Goal: Transaction & Acquisition: Book appointment/travel/reservation

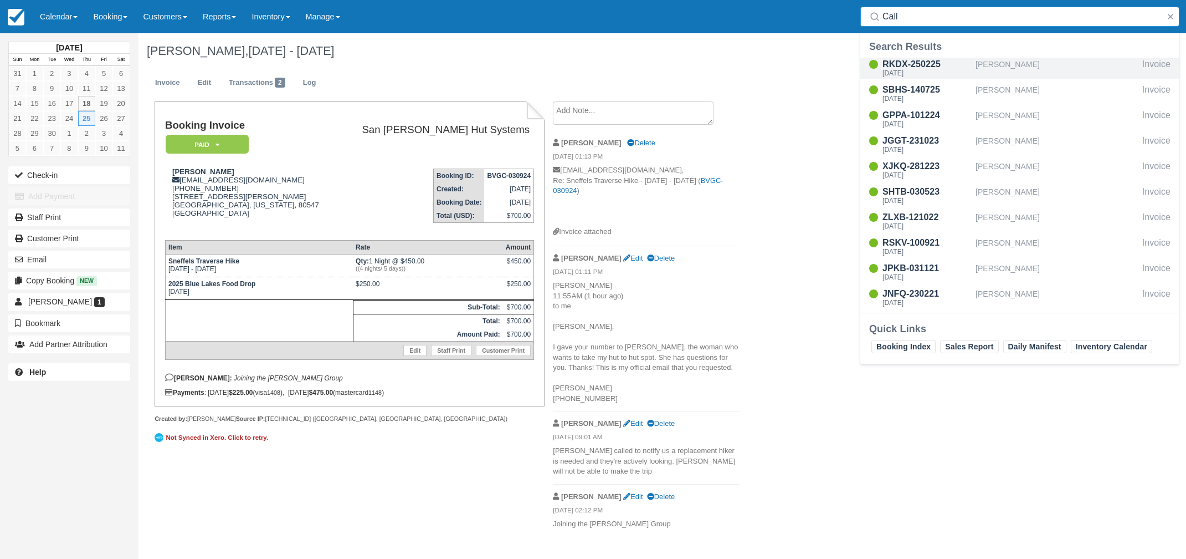
type input "Call"
click at [918, 66] on div "RKDX-250225" at bounding box center [927, 64] width 89 height 13
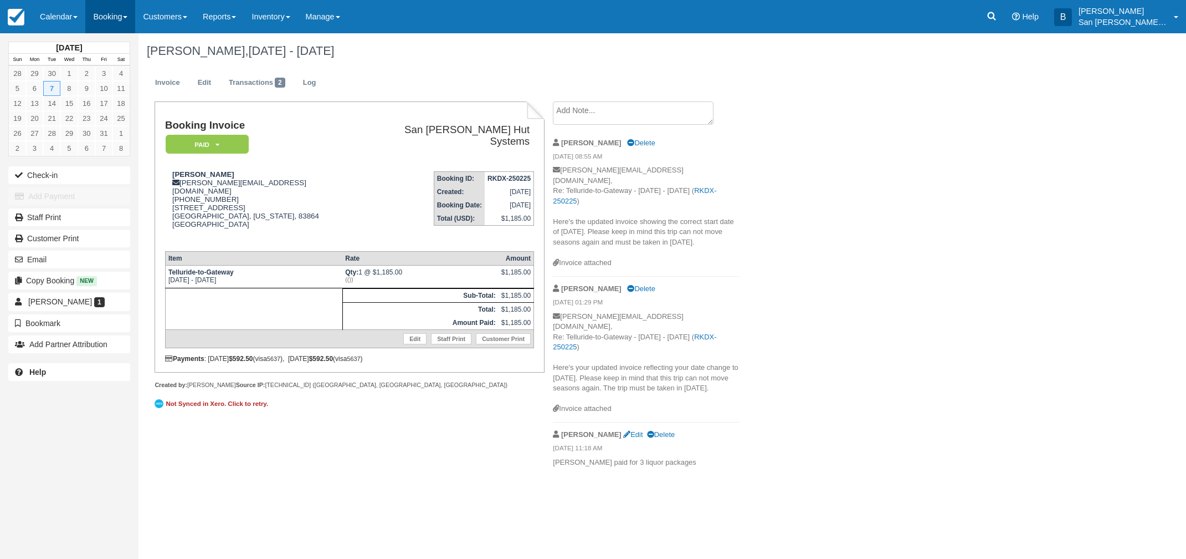
click at [93, 16] on link "Booking" at bounding box center [110, 16] width 50 height 33
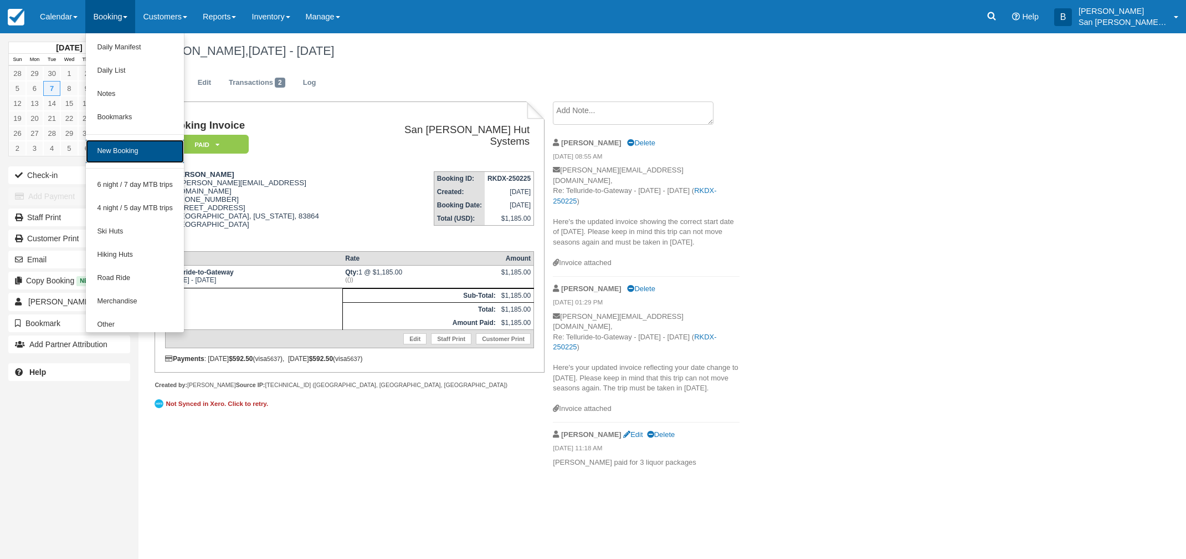
click at [128, 150] on link "New Booking" at bounding box center [135, 151] width 98 height 23
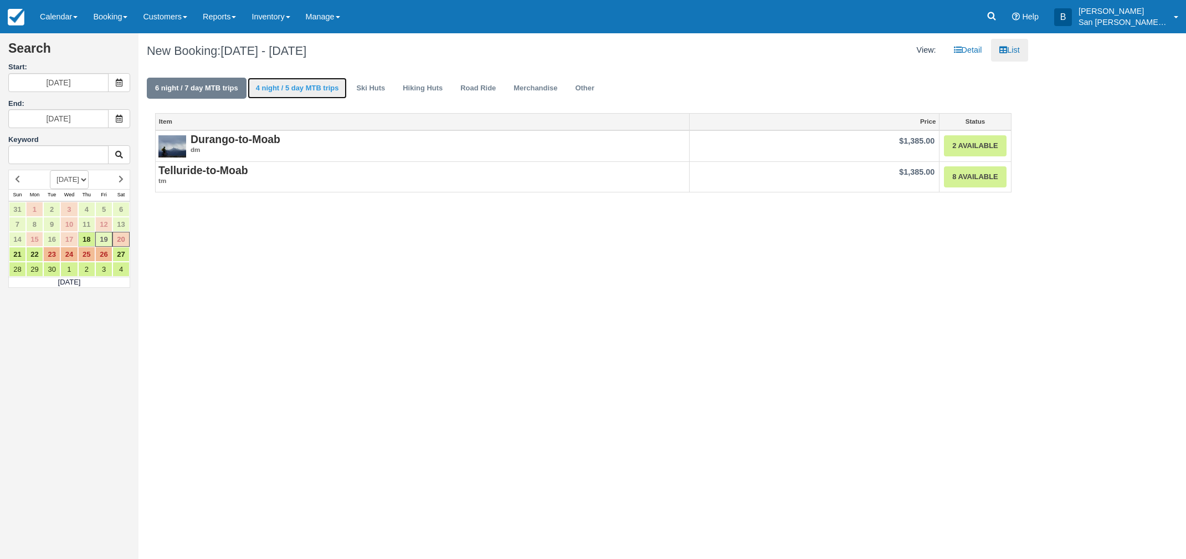
click at [291, 88] on link "4 night / 5 day MTB trips" at bounding box center [298, 89] width 100 height 22
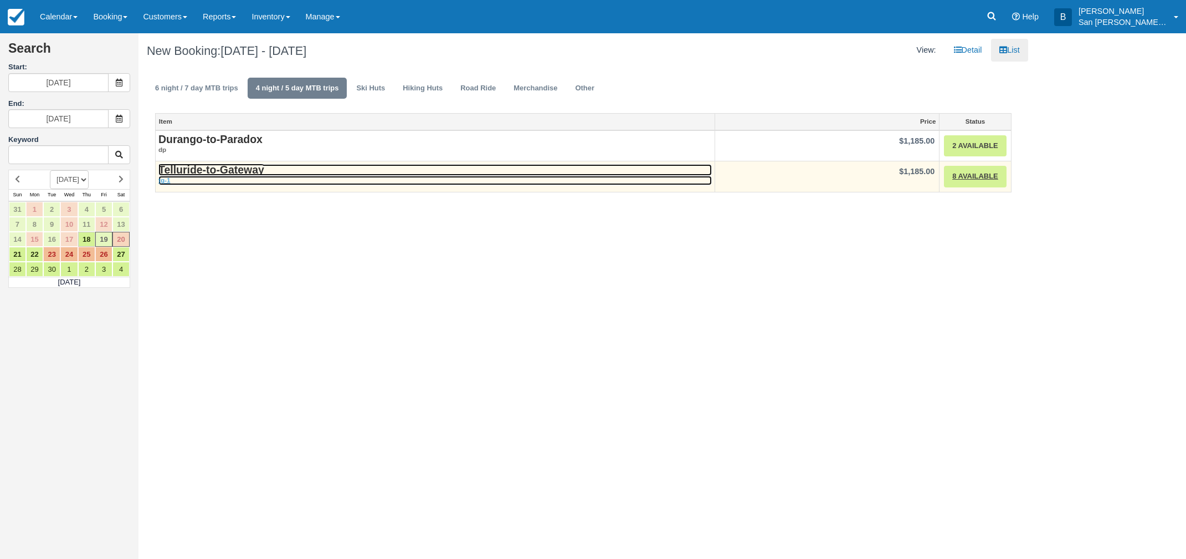
click at [250, 172] on strong "Telluride-to-Gateway" at bounding box center [211, 169] width 106 height 12
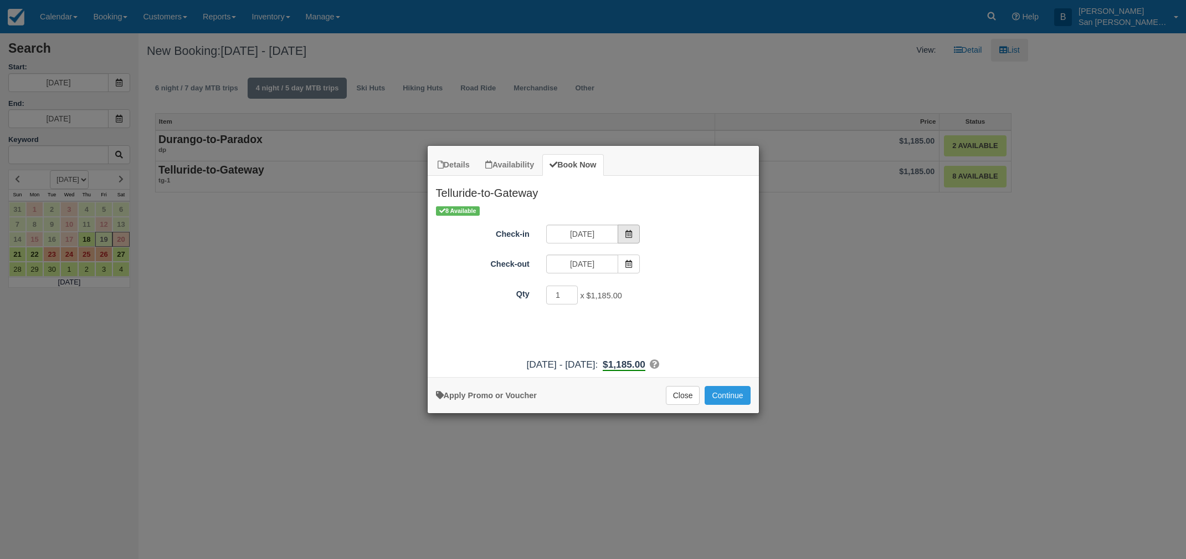
click at [635, 234] on span "Item Modal" at bounding box center [629, 233] width 22 height 19
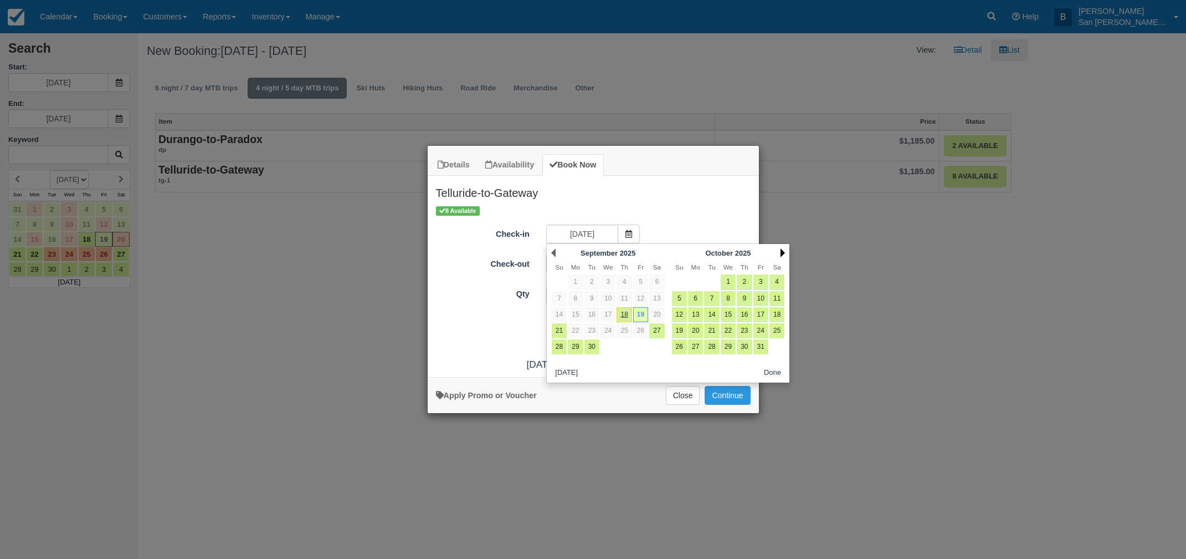
click at [782, 251] on link "Next" at bounding box center [783, 252] width 4 height 9
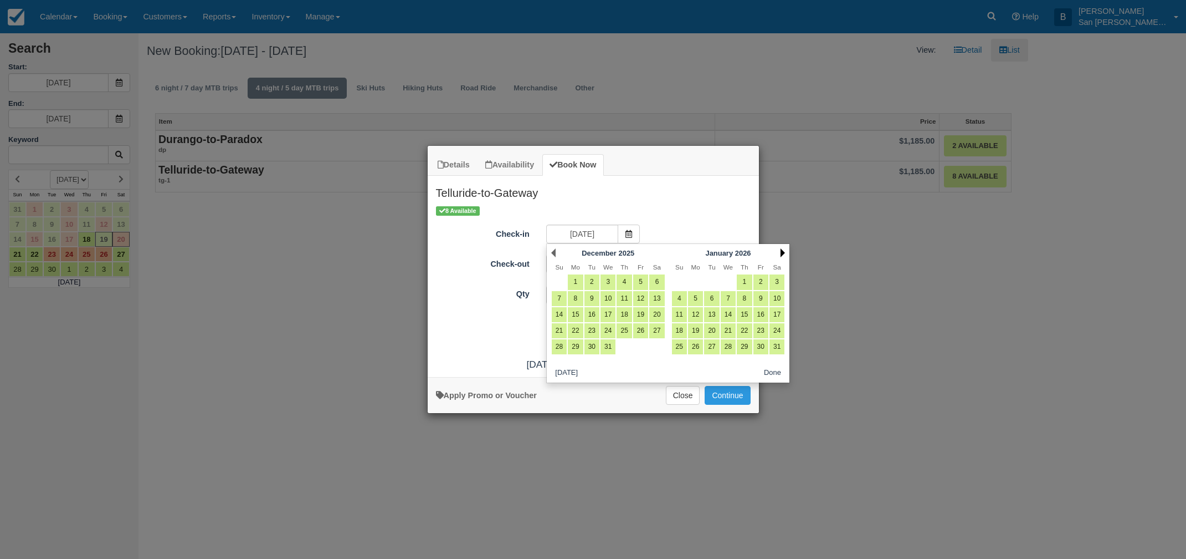
click at [782, 251] on link "Next" at bounding box center [783, 252] width 4 height 9
click at [782, 250] on link "Next" at bounding box center [783, 252] width 4 height 9
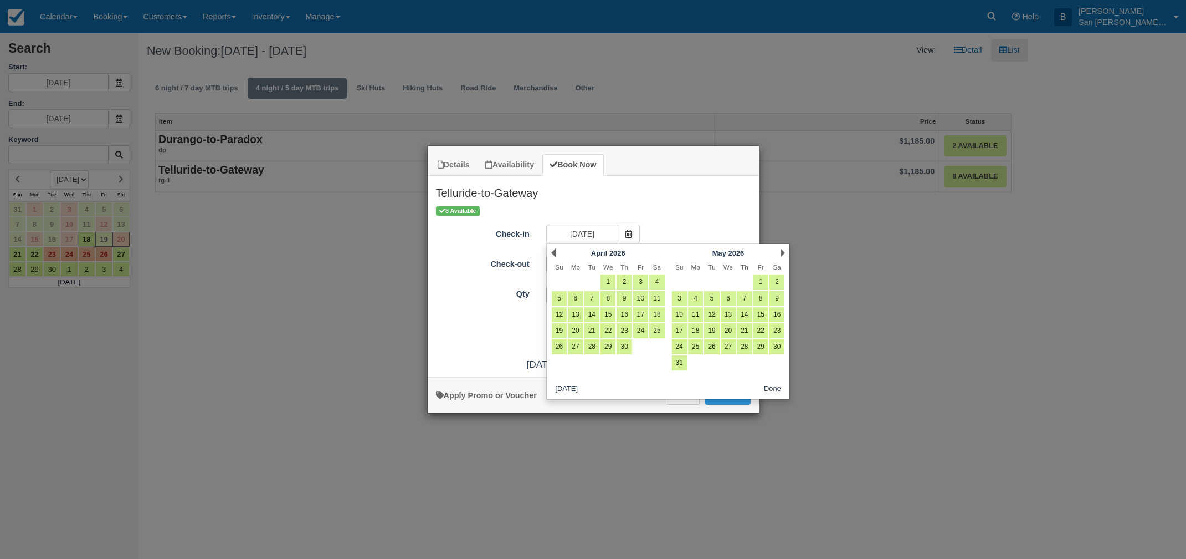
click at [782, 251] on link "Next" at bounding box center [783, 252] width 4 height 9
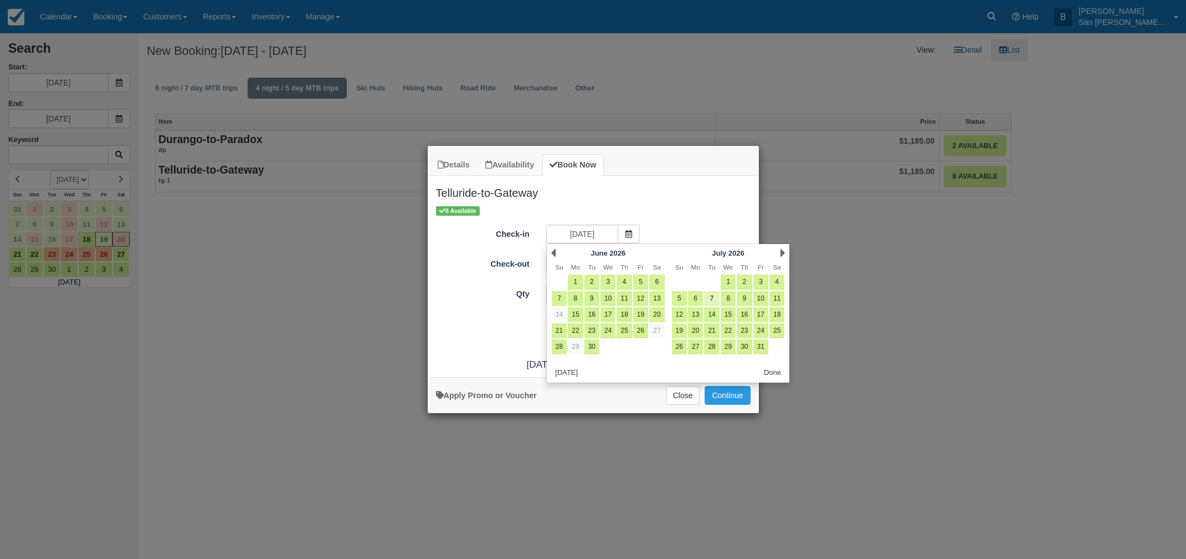
click at [715, 294] on link "7" at bounding box center [711, 298] width 15 height 15
type input "07/07/26"
type input "07/08/26"
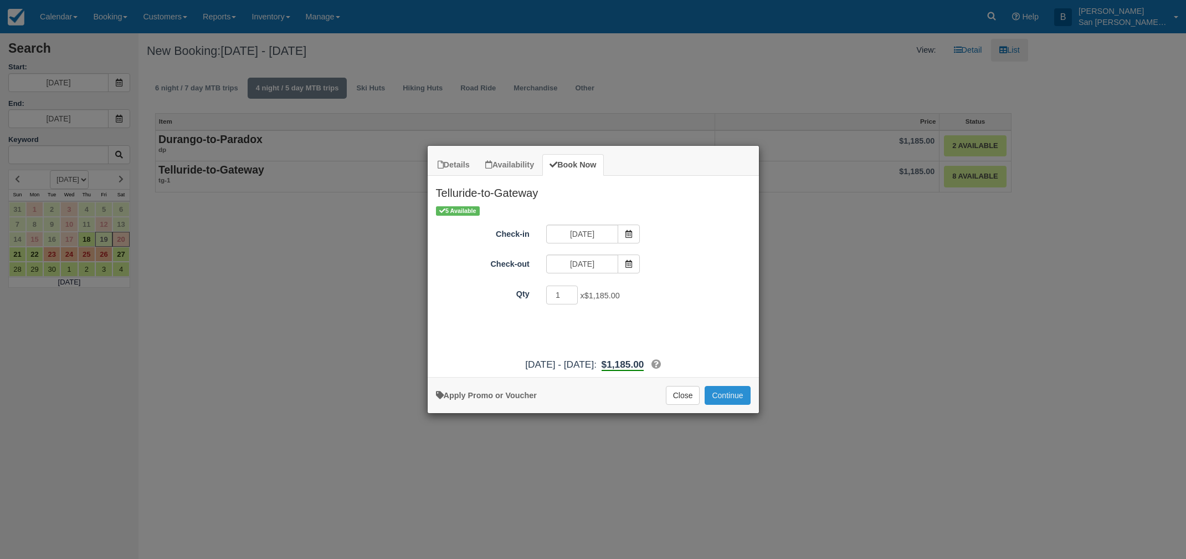
click at [734, 395] on button "Continue" at bounding box center [727, 395] width 45 height 19
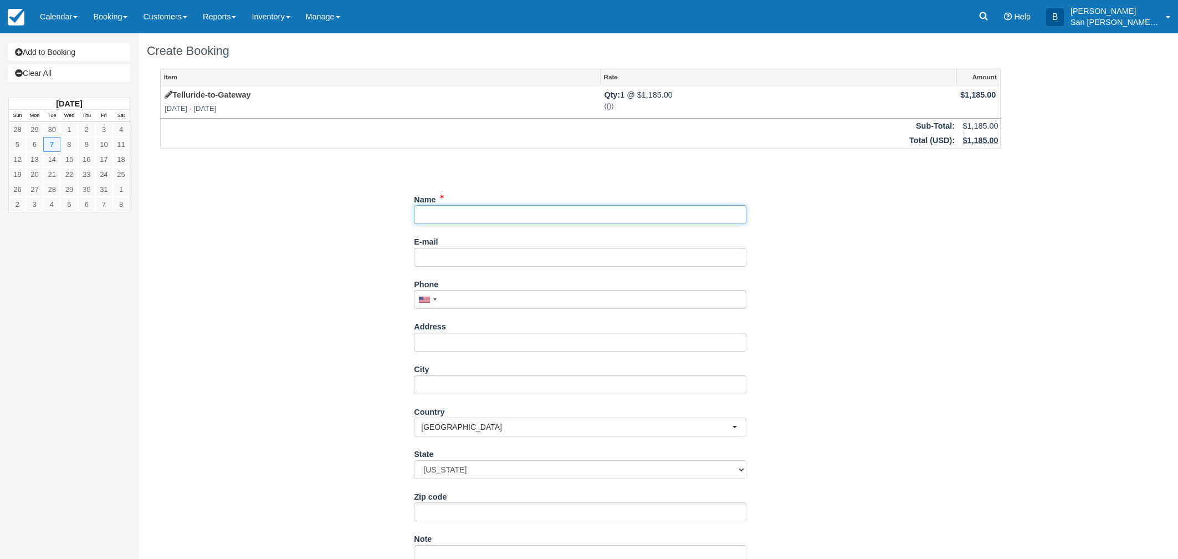
click at [432, 211] on input "Name" at bounding box center [580, 214] width 332 height 19
type input "Siobhan Goodman"
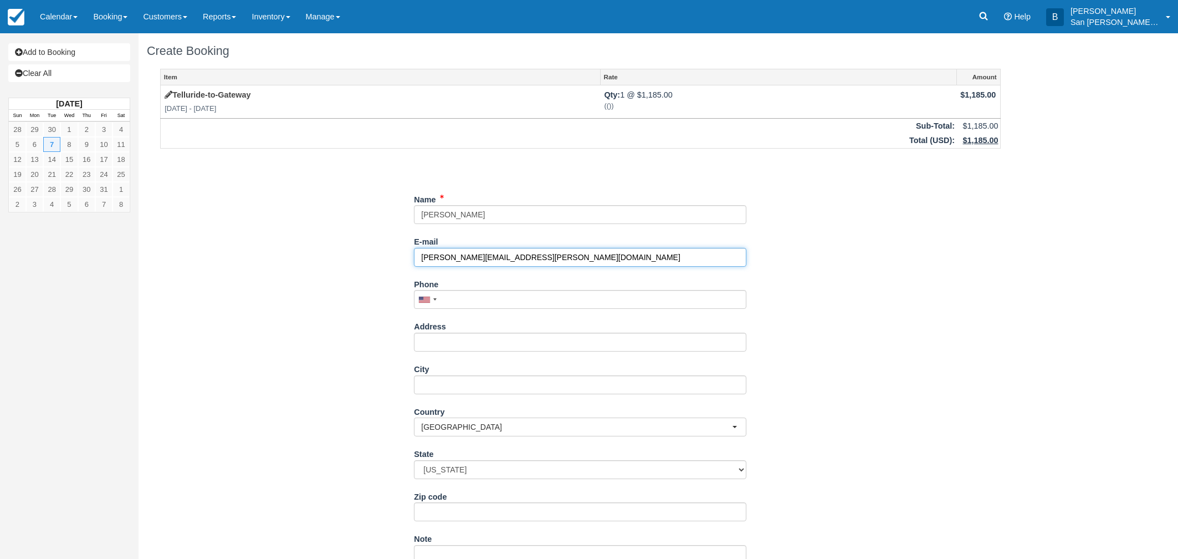
type input "siobhan.goodman@gmail.com"
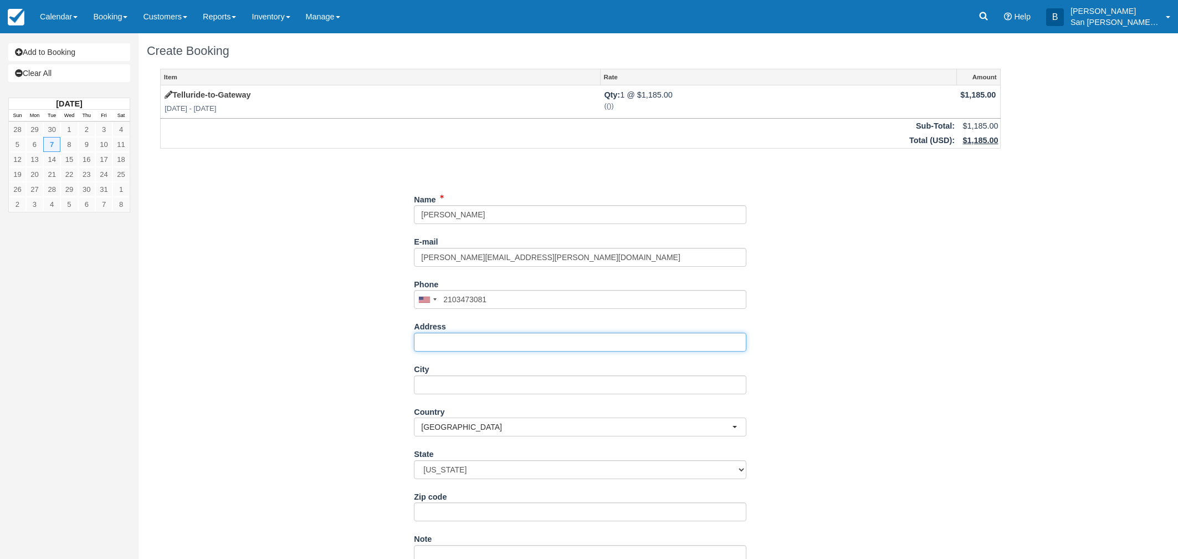
type input "(210) 347-3081"
click at [438, 341] on input "Address" at bounding box center [580, 341] width 332 height 19
type input "6938 Pail Place"
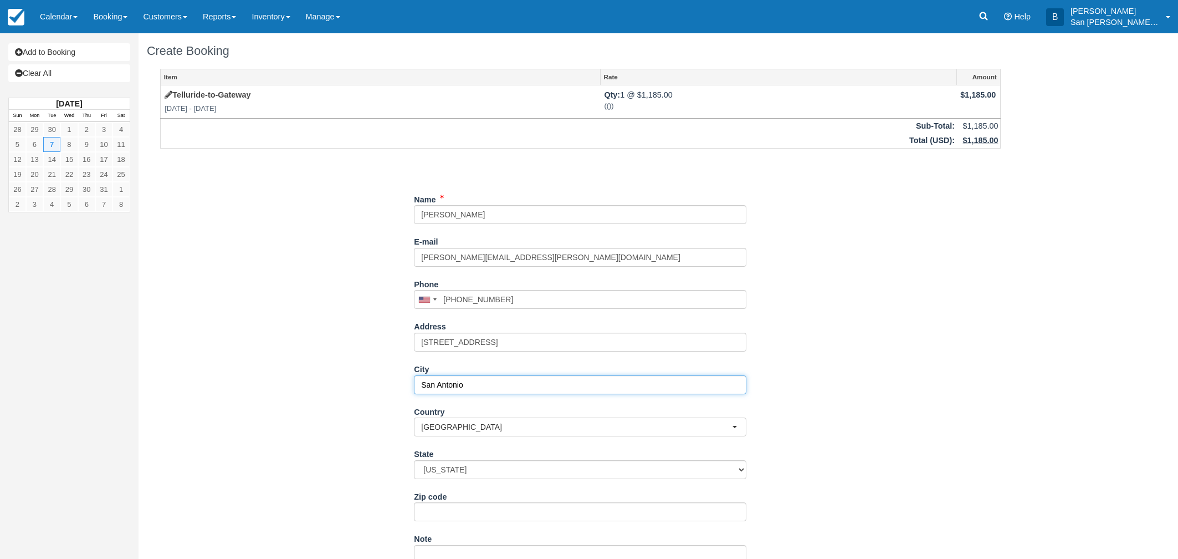
type input "San Antonio"
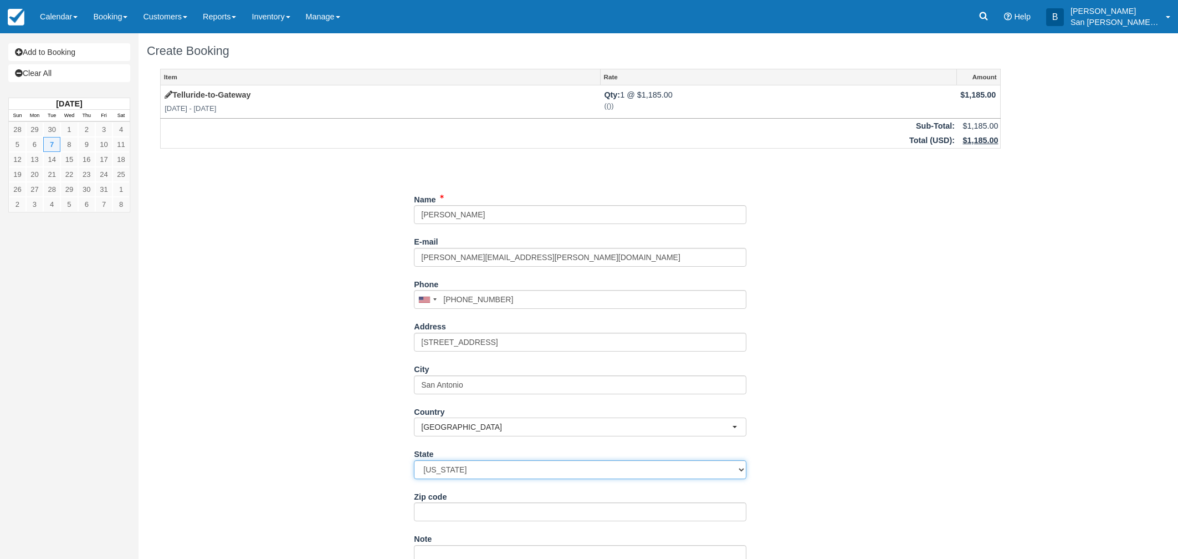
select select "TX"
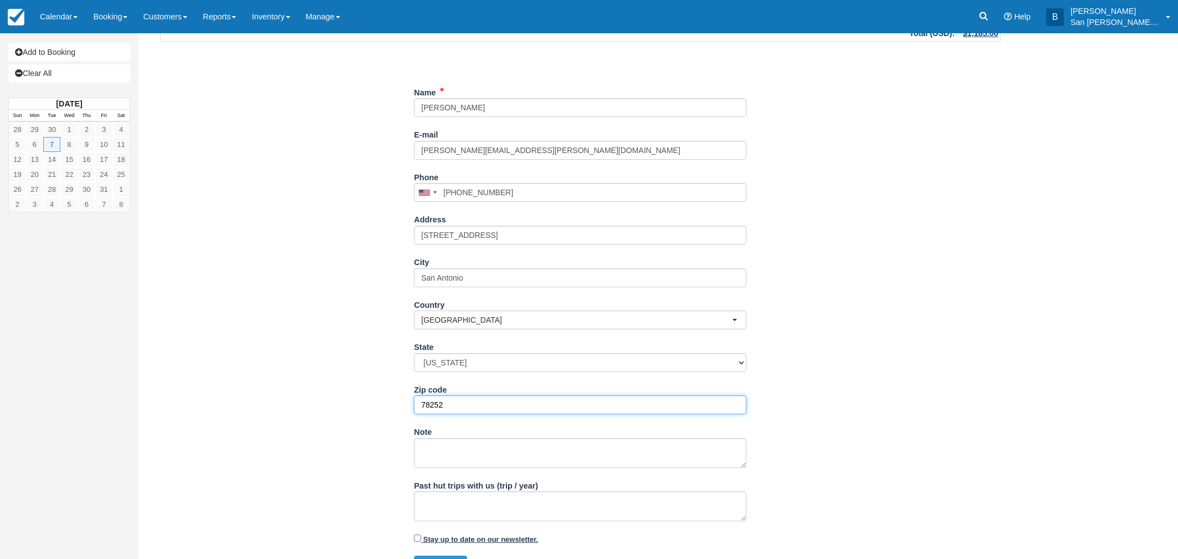
scroll to position [131, 0]
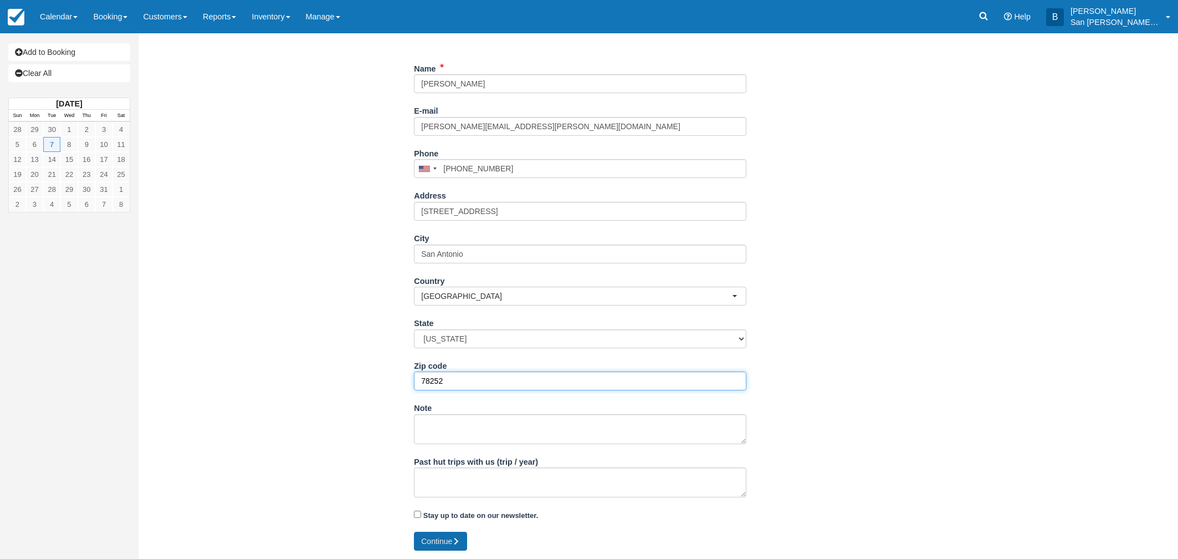
type input "78252"
click at [444, 539] on button "Continue" at bounding box center [440, 540] width 53 height 19
type input "+12103473081"
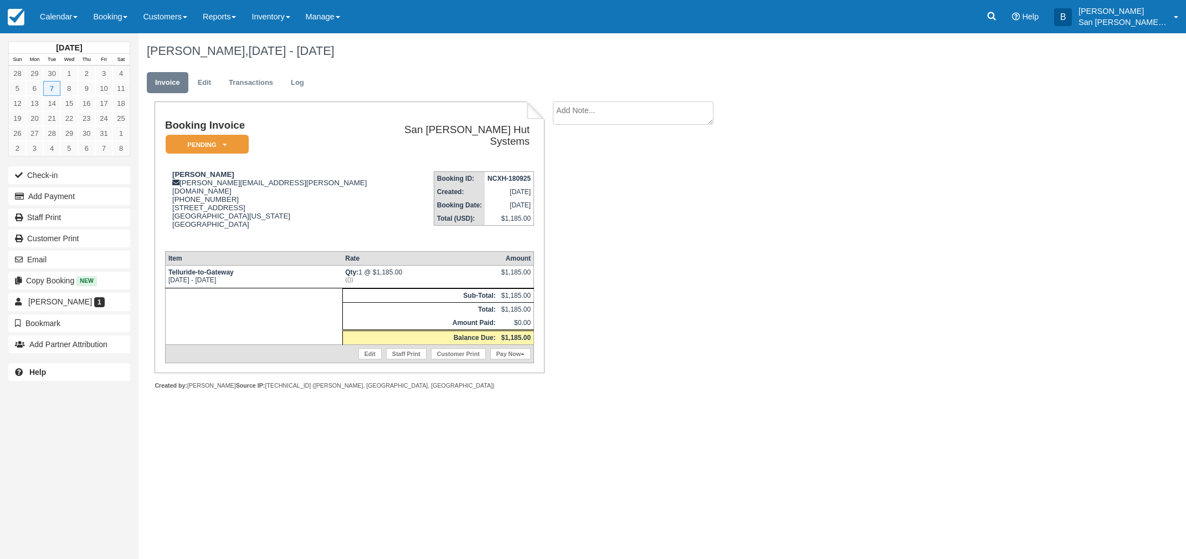
click at [603, 106] on textarea at bounding box center [633, 112] width 161 height 23
type textarea "Joining [PERSON_NAME] Group"
click at [616, 173] on input "Show on invoice" at bounding box center [614, 174] width 7 height 7
checkbox input "true"
click at [593, 181] on button "Create" at bounding box center [578, 176] width 50 height 19
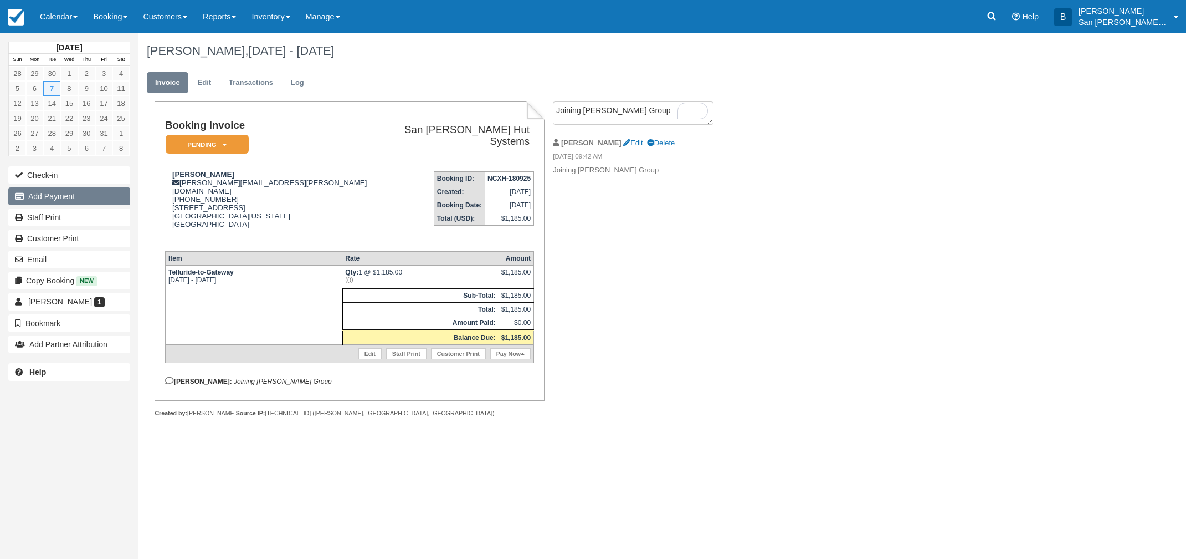
click at [58, 192] on button "Add Payment" at bounding box center [69, 196] width 122 height 18
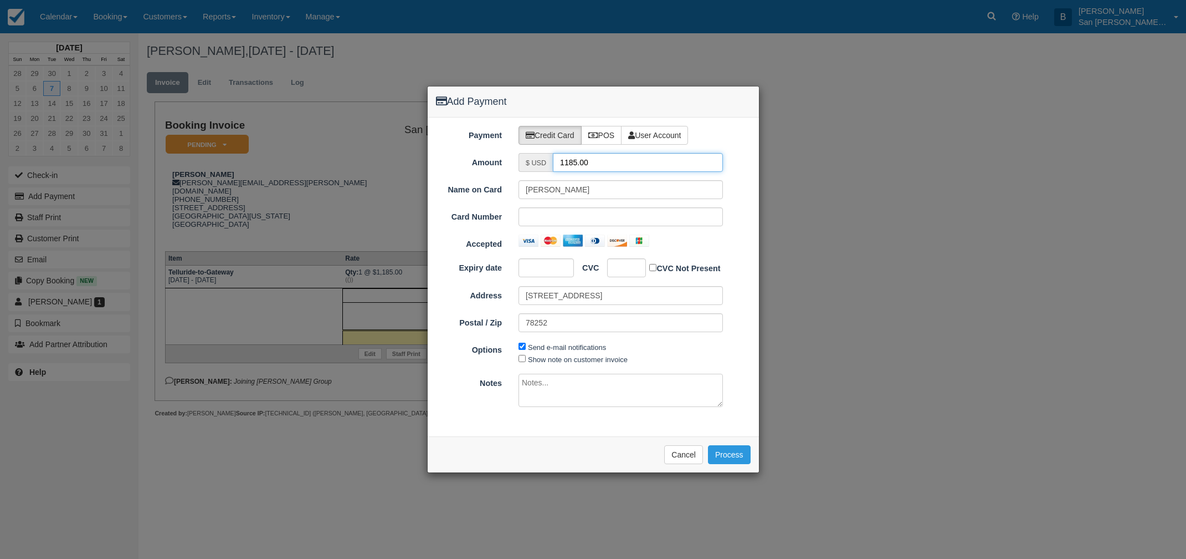
drag, startPoint x: 614, startPoint y: 166, endPoint x: 535, endPoint y: 160, distance: 79.5
click at [535, 160] on div "$ USD 1185.00" at bounding box center [621, 162] width 204 height 19
type input "592.50"
click at [741, 453] on button "Process" at bounding box center [729, 454] width 43 height 19
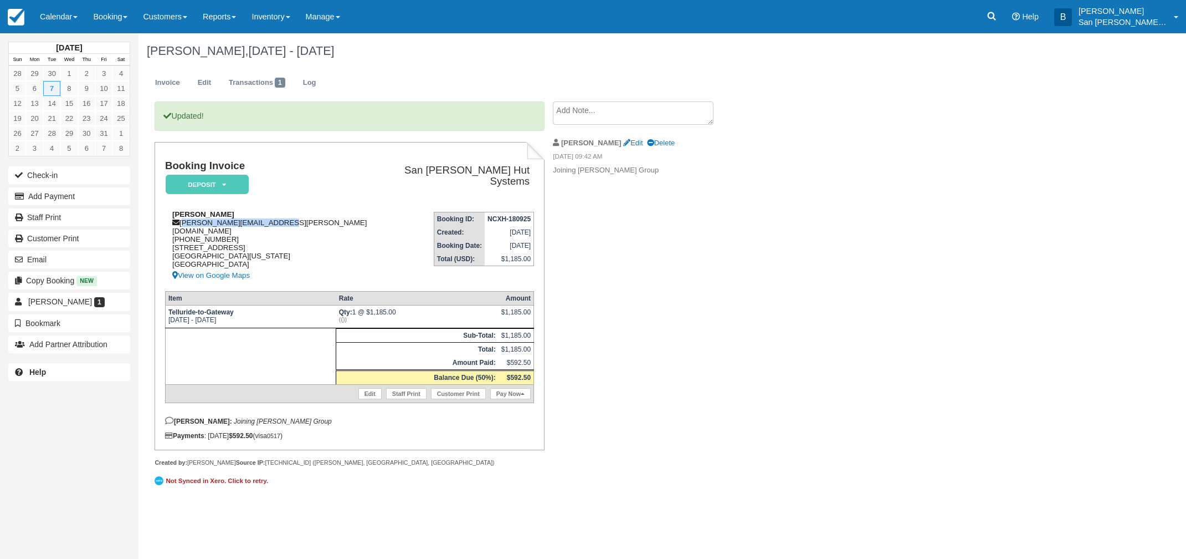
drag, startPoint x: 182, startPoint y: 220, endPoint x: 336, endPoint y: 219, distance: 153.5
click at [336, 219] on div "Siobhan Goodman siobhan.goodman@gmail.com 1 (210) 347-3081 6938 Pail Place San …" at bounding box center [272, 246] width 214 height 72
copy div "siobhan.goodman@gmail.com"
click at [690, 311] on div "Updated! Booking Invoice Deposit   Pending Reserved Paid Waiting Cancelled Shut…" at bounding box center [443, 301] width 609 height 400
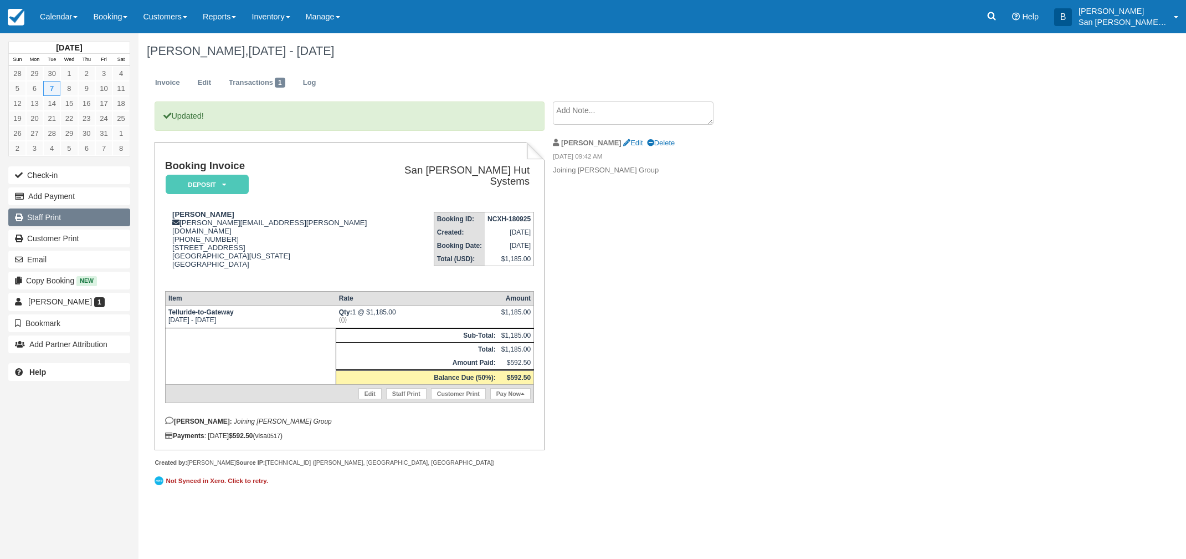
click at [45, 216] on link "Staff Print" at bounding box center [69, 217] width 122 height 18
click at [114, 17] on link "Booking" at bounding box center [110, 16] width 50 height 33
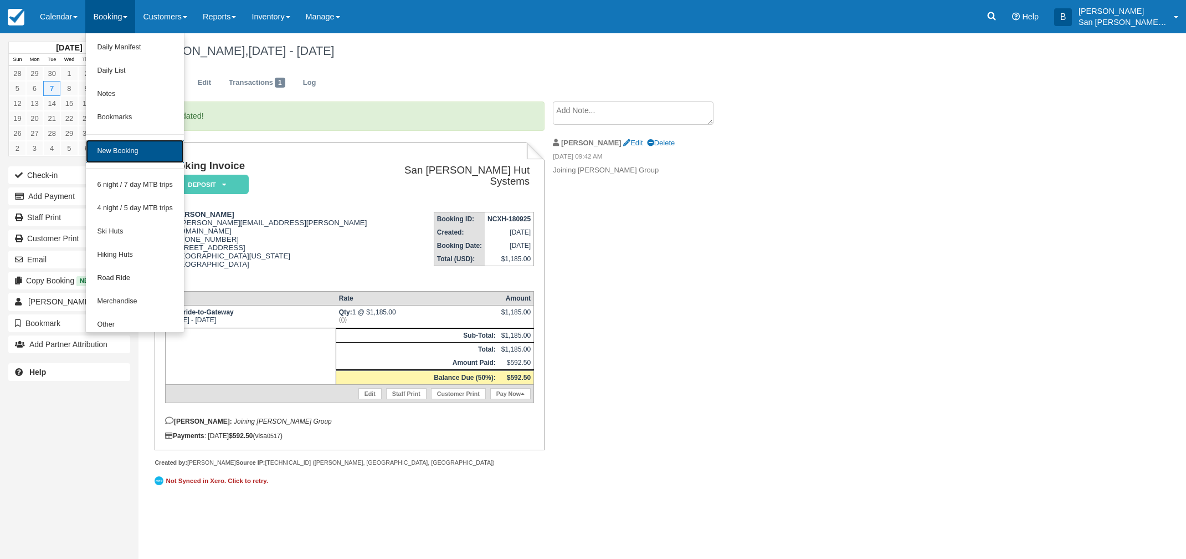
click at [115, 150] on link "New Booking" at bounding box center [135, 151] width 98 height 23
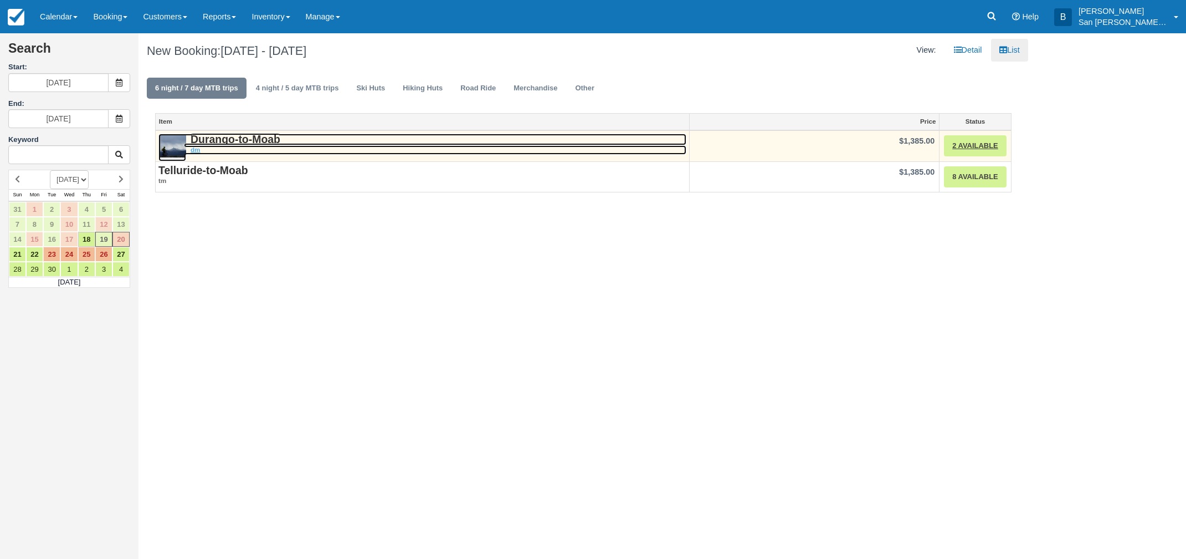
click at [251, 137] on strong "Durango-to-Moab" at bounding box center [236, 139] width 90 height 12
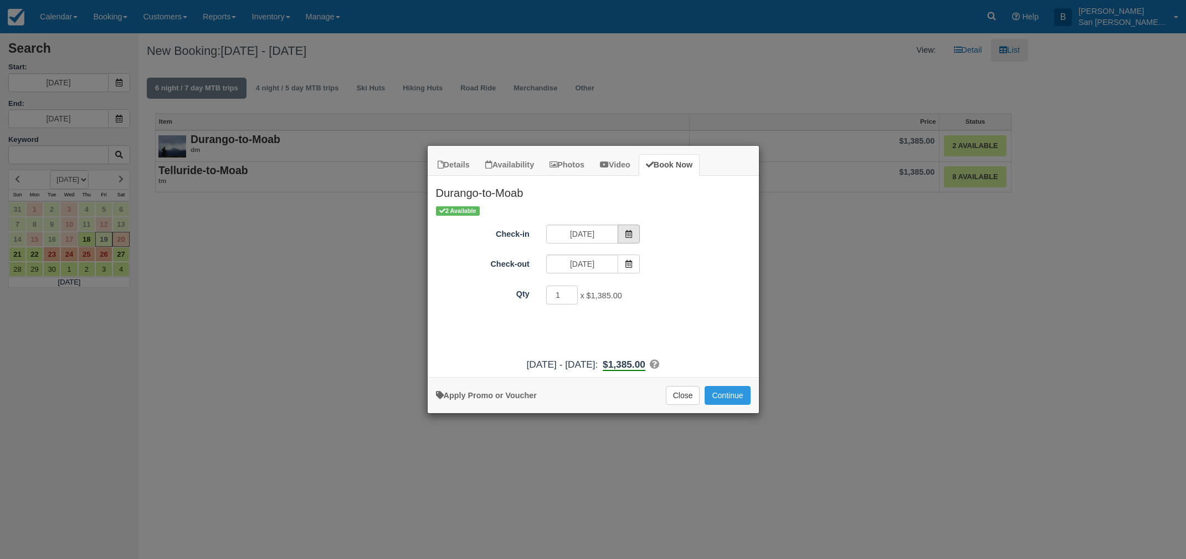
click at [633, 233] on icon "Item Modal" at bounding box center [629, 234] width 8 height 8
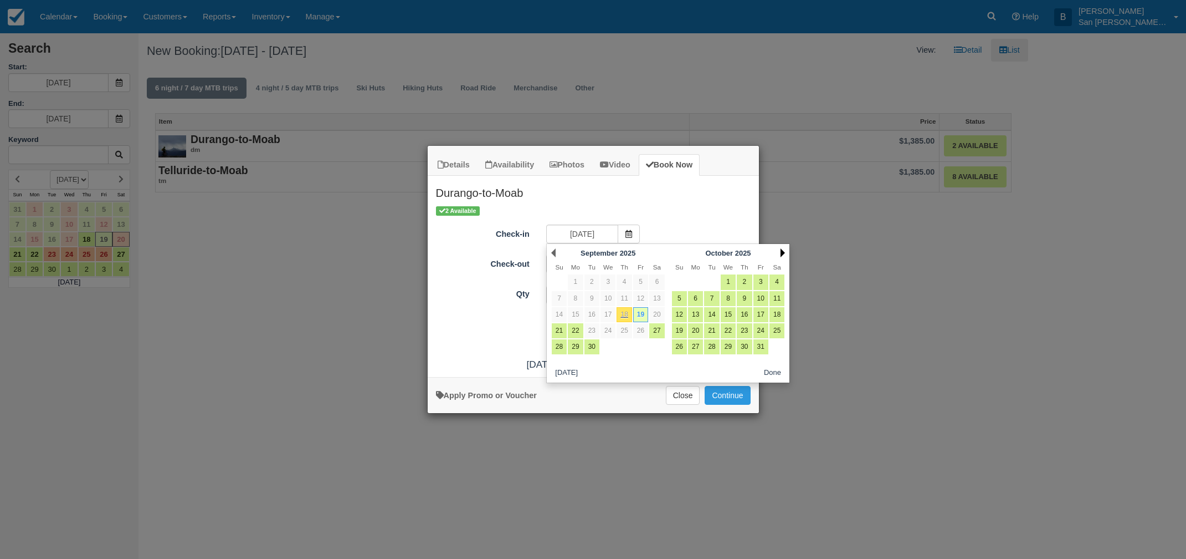
click at [782, 252] on link "Next" at bounding box center [783, 252] width 4 height 9
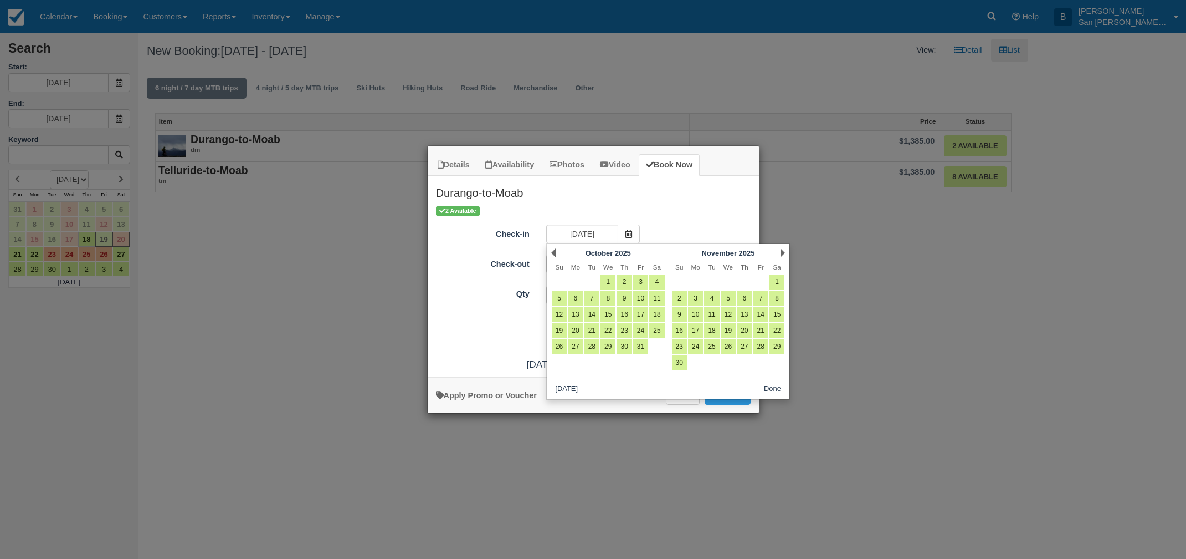
click at [782, 252] on link "Next" at bounding box center [783, 252] width 4 height 9
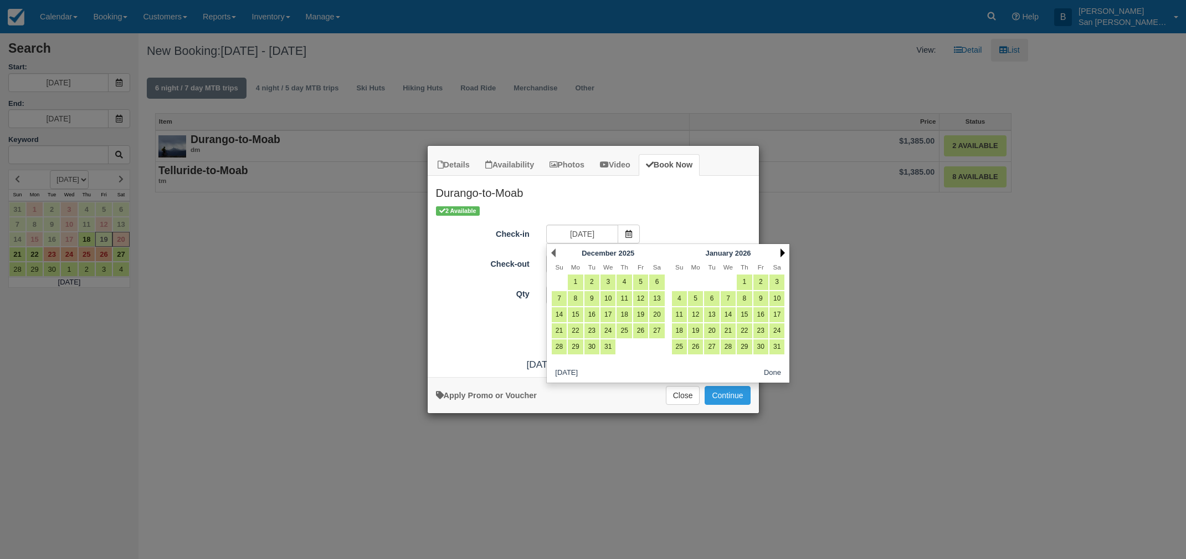
click at [782, 251] on link "Next" at bounding box center [783, 252] width 4 height 9
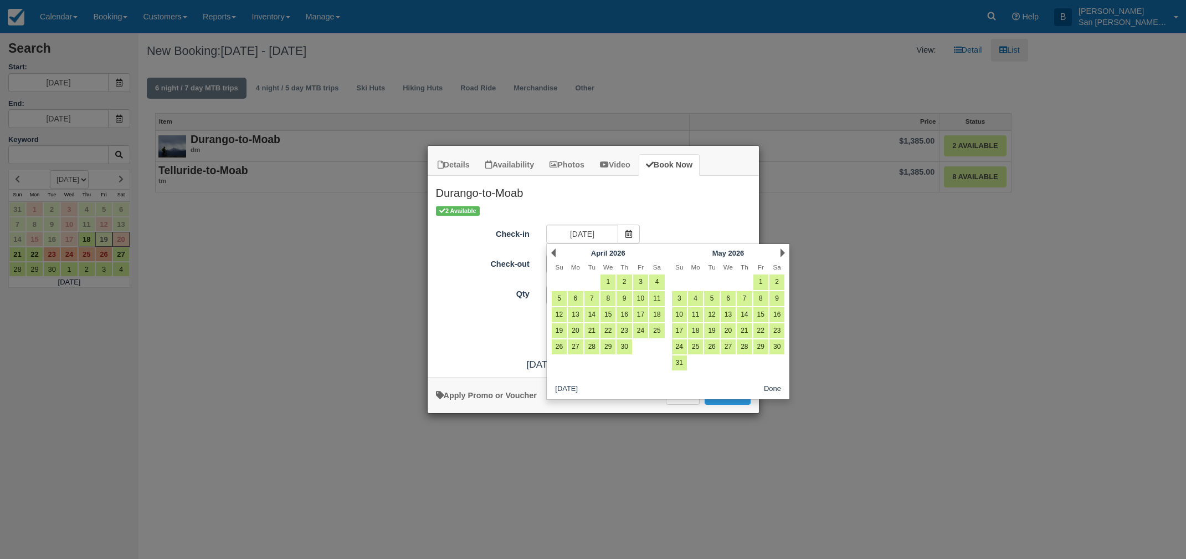
click at [782, 251] on link "Next" at bounding box center [783, 252] width 4 height 9
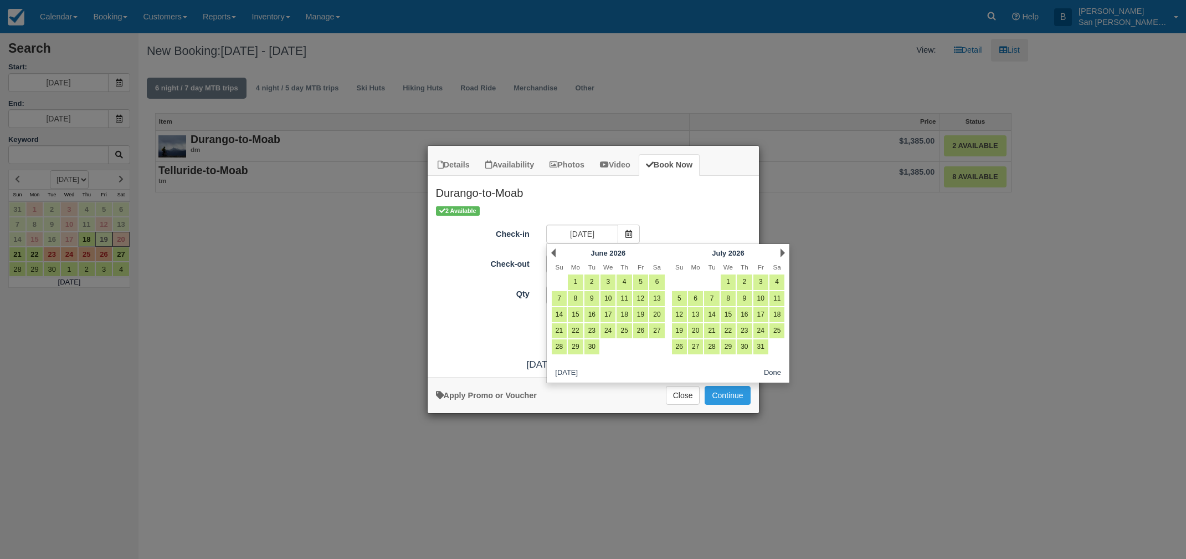
click at [785, 250] on div "Next July 2026" at bounding box center [728, 253] width 120 height 16
click at [784, 250] on link "Next" at bounding box center [783, 252] width 4 height 9
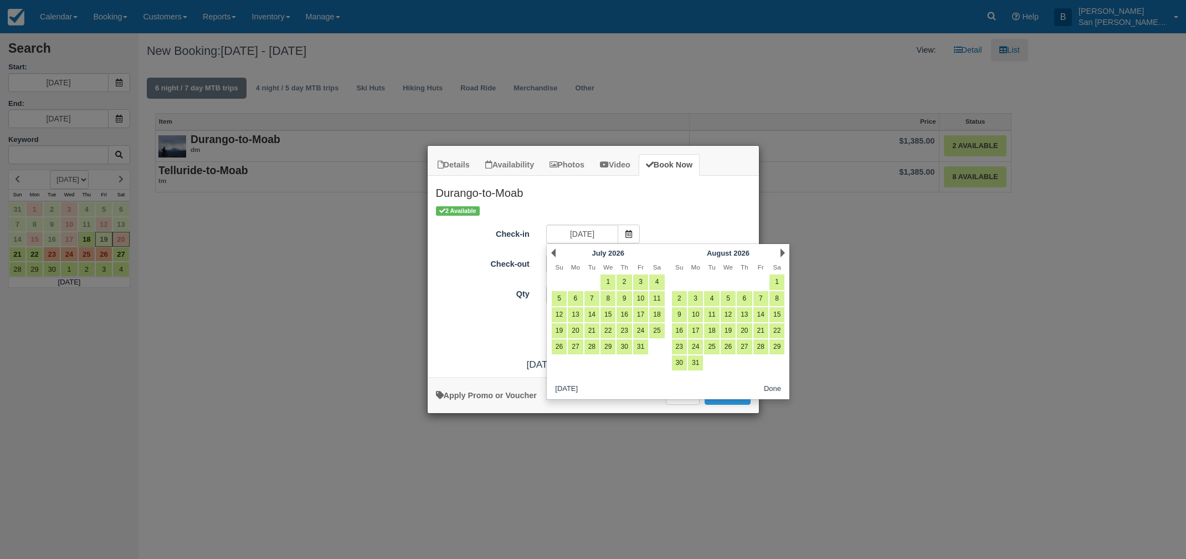
click at [784, 250] on link "Next" at bounding box center [783, 252] width 4 height 9
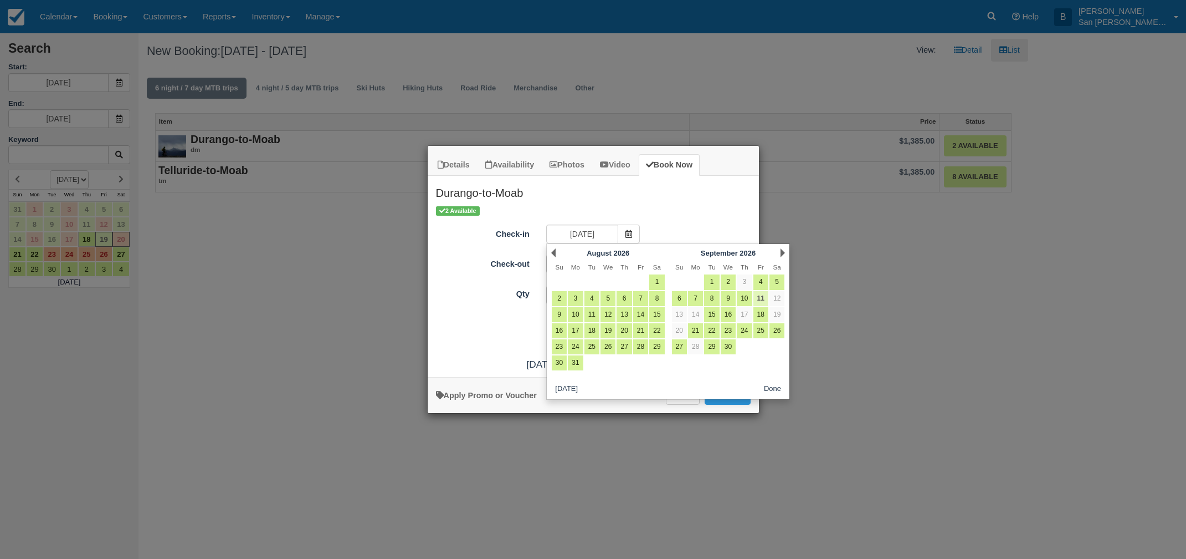
click at [761, 301] on link "11" at bounding box center [761, 298] width 15 height 15
type input "09/11/26"
type input "09/12/26"
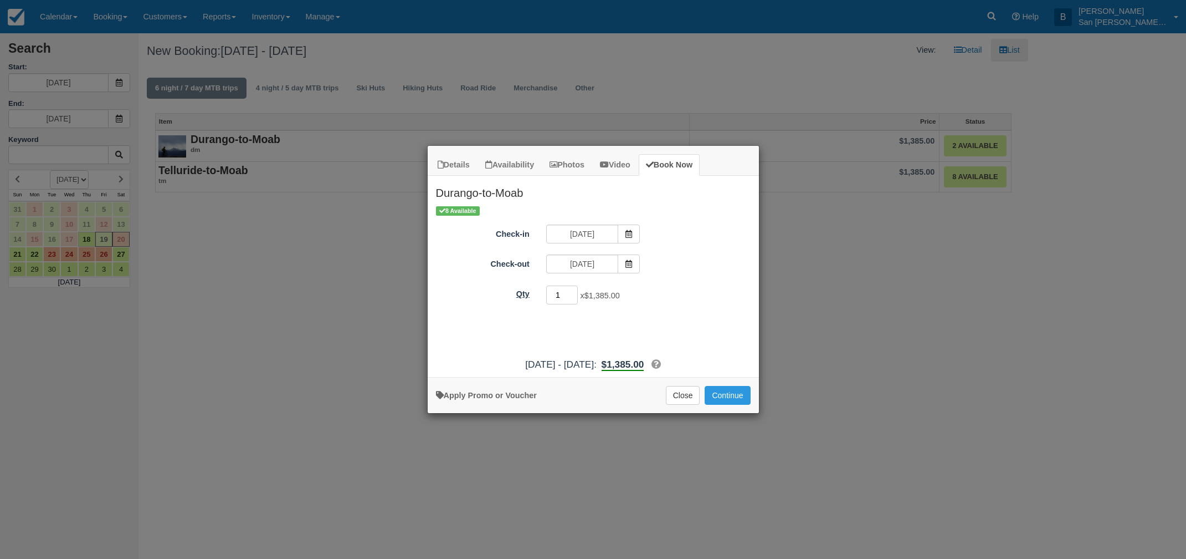
drag, startPoint x: 549, startPoint y: 290, endPoint x: 525, endPoint y: 290, distance: 24.4
click at [525, 290] on div "Qty 1 x $1,385.00 Required." at bounding box center [593, 295] width 331 height 22
type input "8"
click at [735, 397] on button "Continue" at bounding box center [727, 395] width 45 height 19
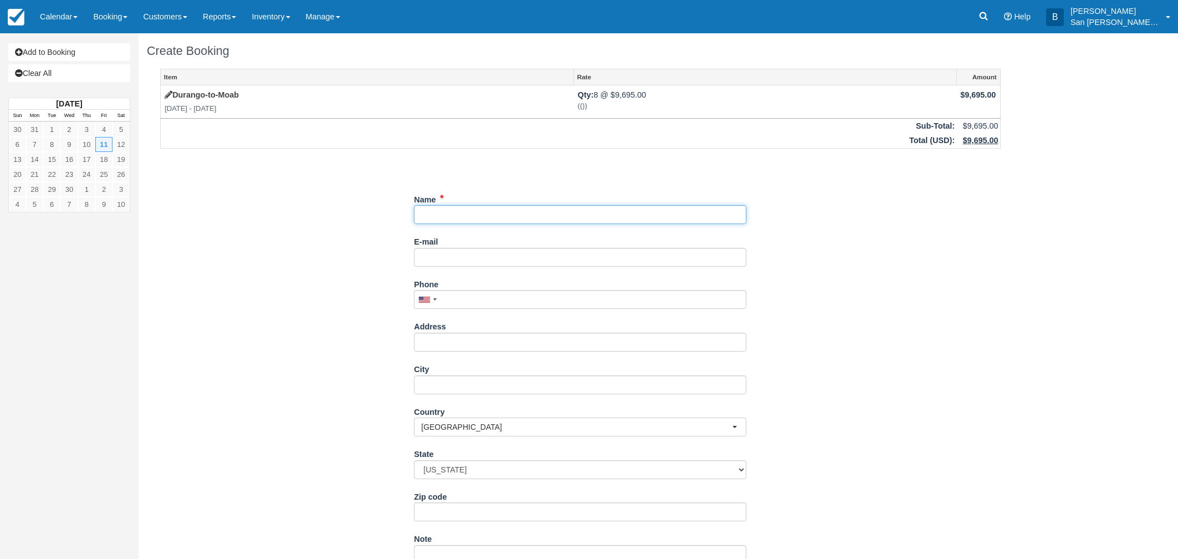
click at [455, 219] on input "Name" at bounding box center [580, 214] width 332 height 19
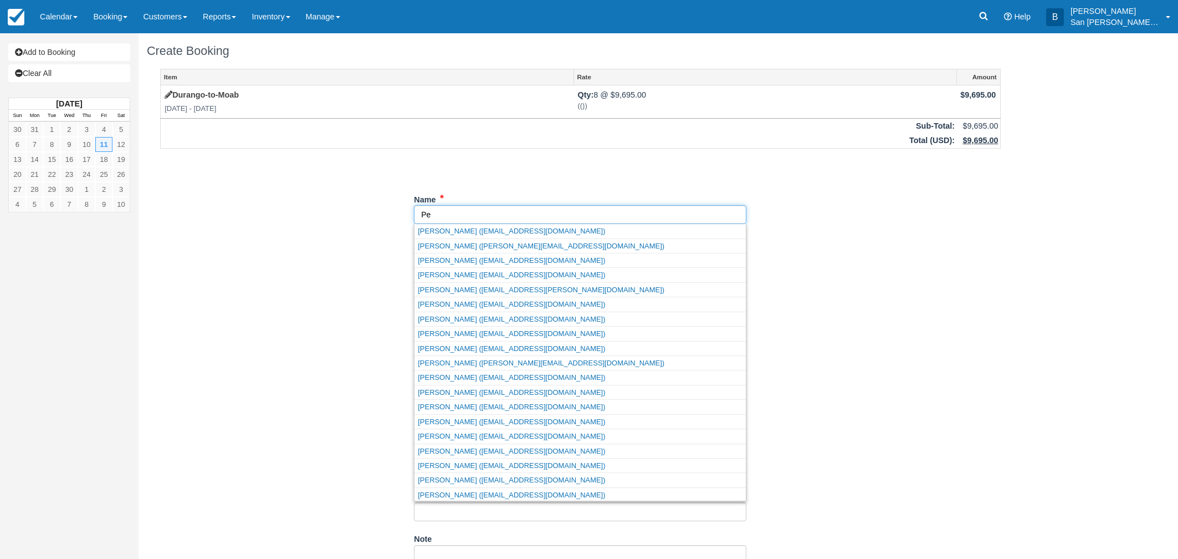
type input "P"
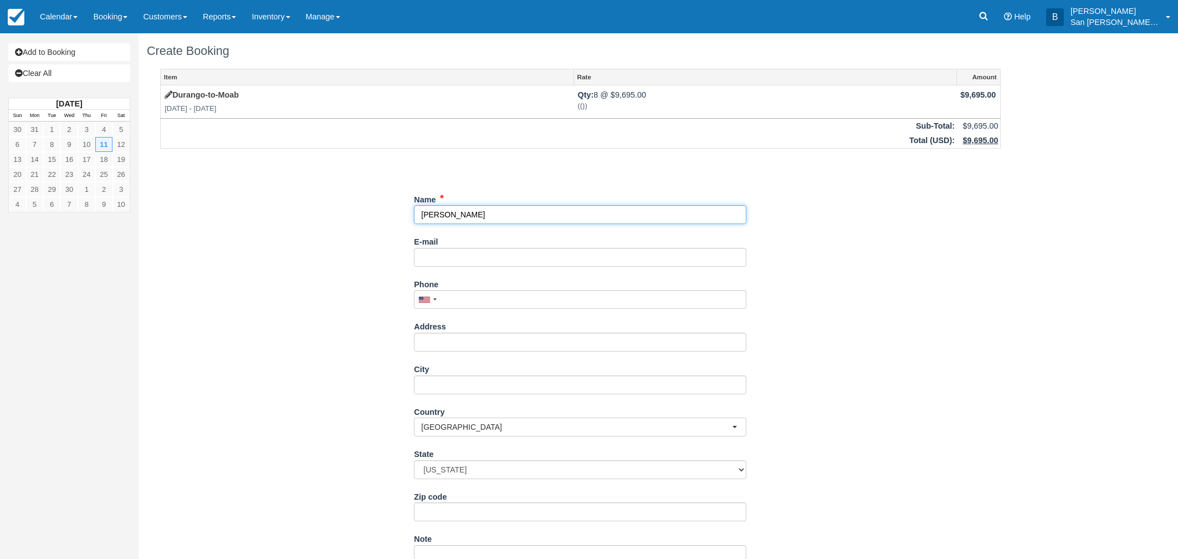
type input "Claude Frautschi"
click at [447, 257] on input "E-mail" at bounding box center [580, 257] width 332 height 19
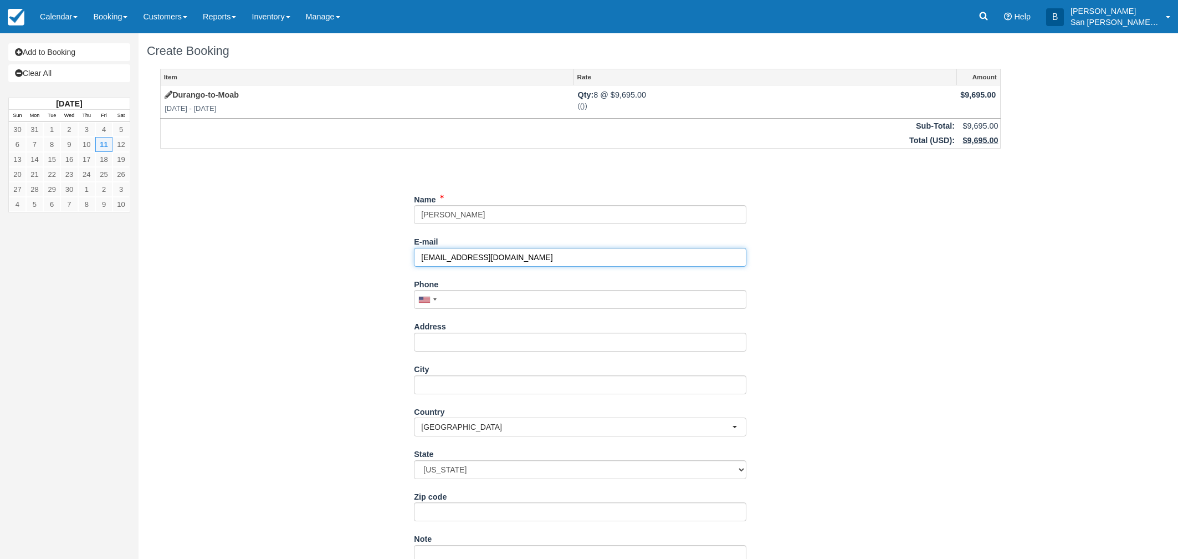
click at [456, 259] on input "info@bikeadventuretours.ch" at bounding box center [580, 257] width 332 height 19
drag, startPoint x: 493, startPoint y: 255, endPoint x: 556, endPoint y: 275, distance: 66.2
click at [493, 255] on input "info@bike-adventuretours.ch" at bounding box center [580, 257] width 332 height 19
type input "info@bike-adventure-tours.ch"
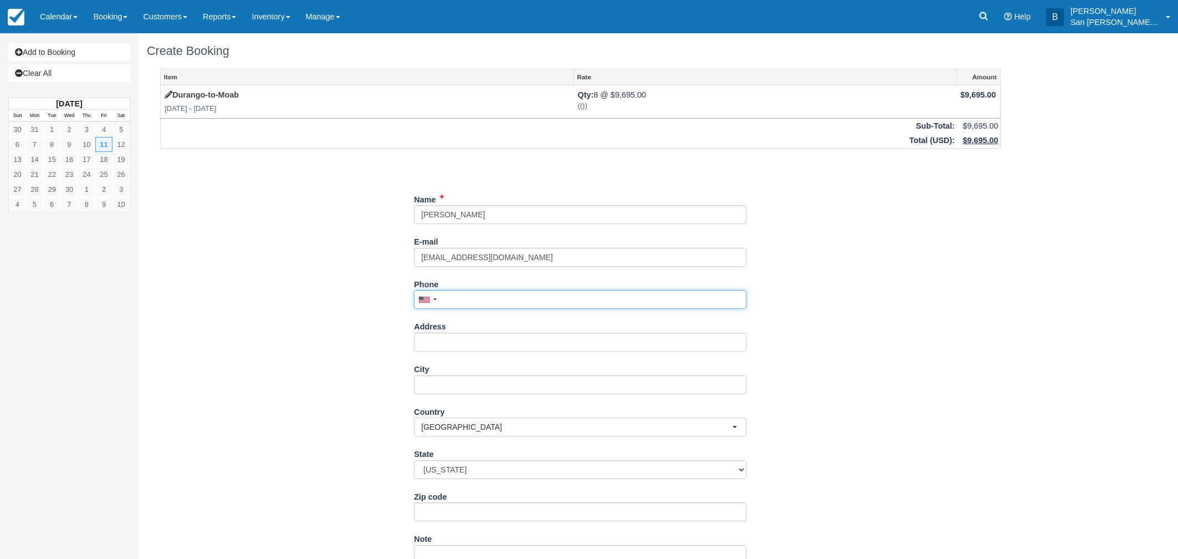
click at [448, 300] on input "Phone" at bounding box center [580, 299] width 332 height 19
type input "079 455 78 36"
click at [440, 343] on input "Address" at bounding box center [580, 341] width 332 height 19
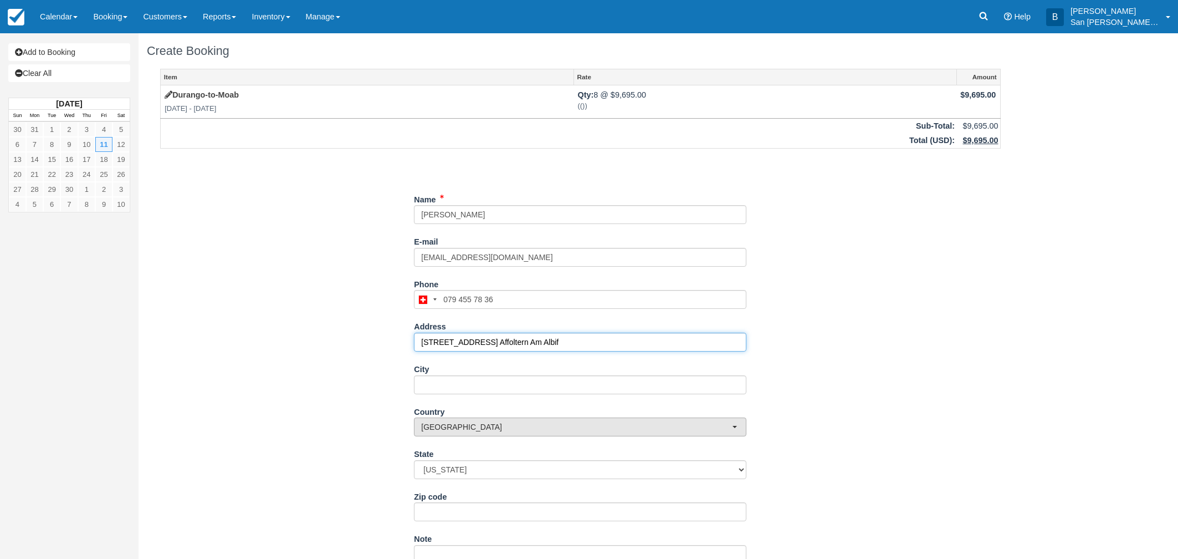
type input "Sagistrasse 12 8910 Affoltern Am Albif"
click at [455, 431] on span "[GEOGRAPHIC_DATA]" at bounding box center [576, 426] width 311 height 11
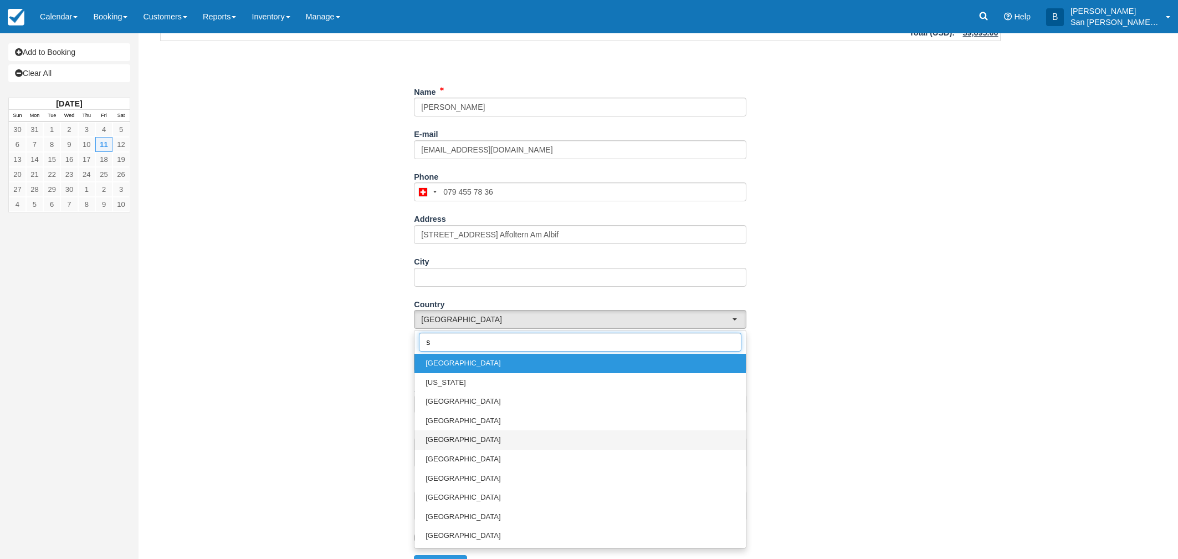
scroll to position [111, 0]
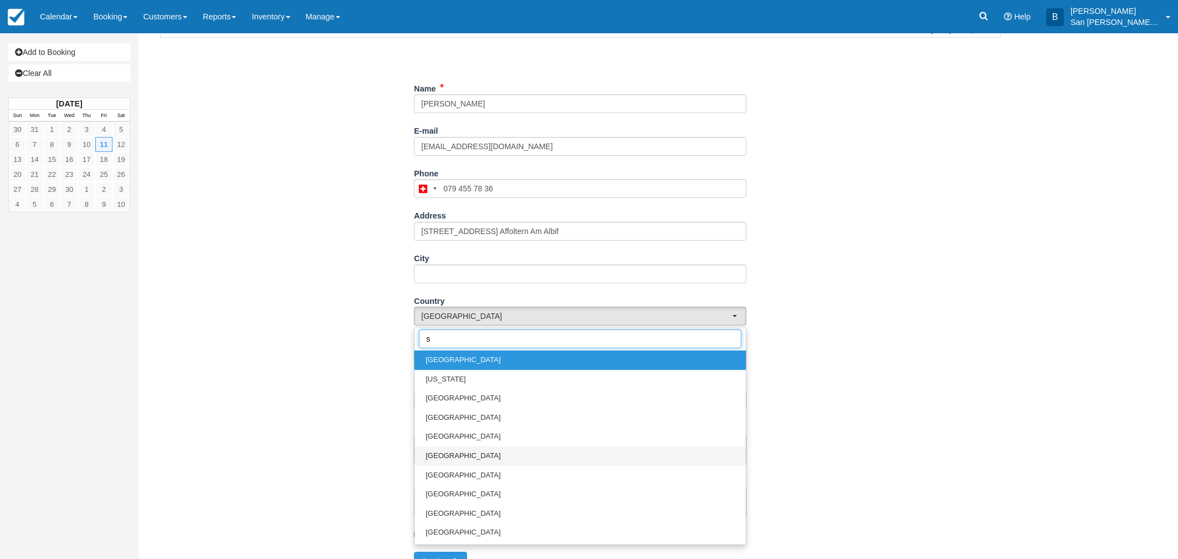
type input "sw"
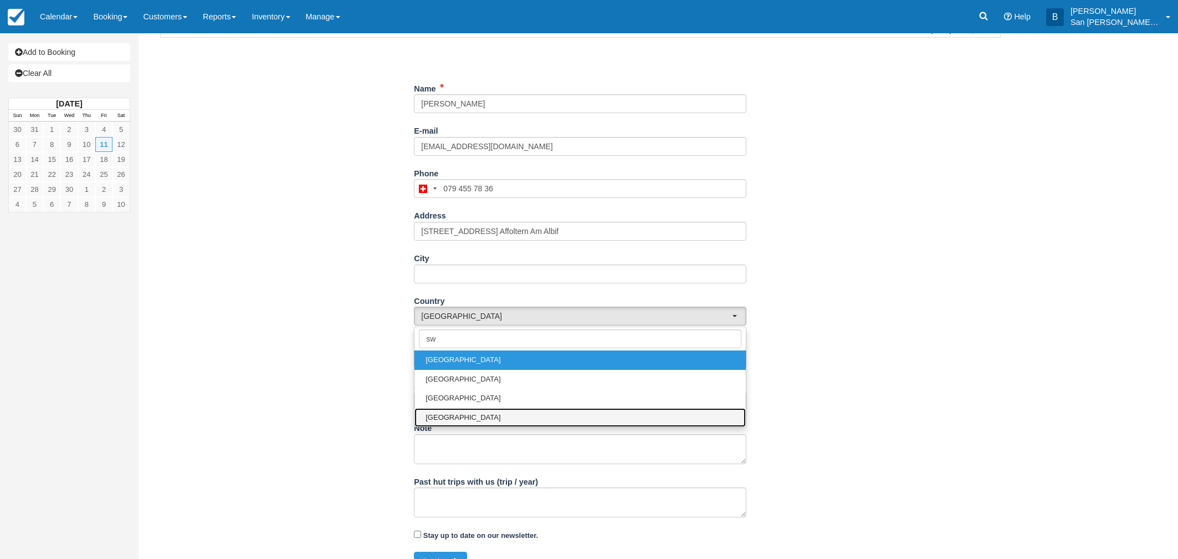
click at [452, 414] on span "Switzerland" at bounding box center [463, 417] width 75 height 11
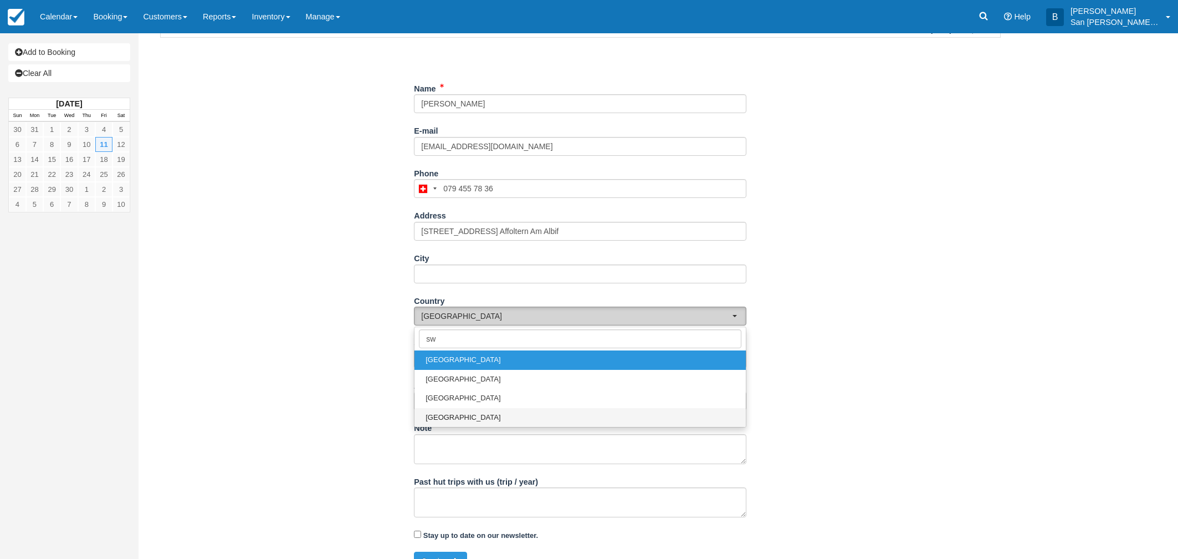
select select "CH"
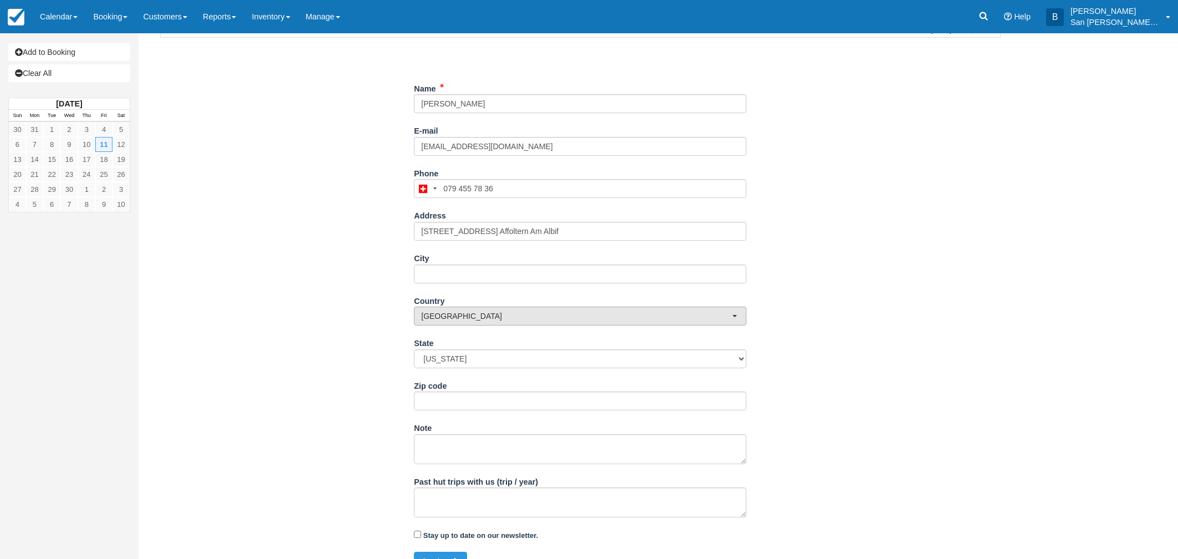
scroll to position [89, 0]
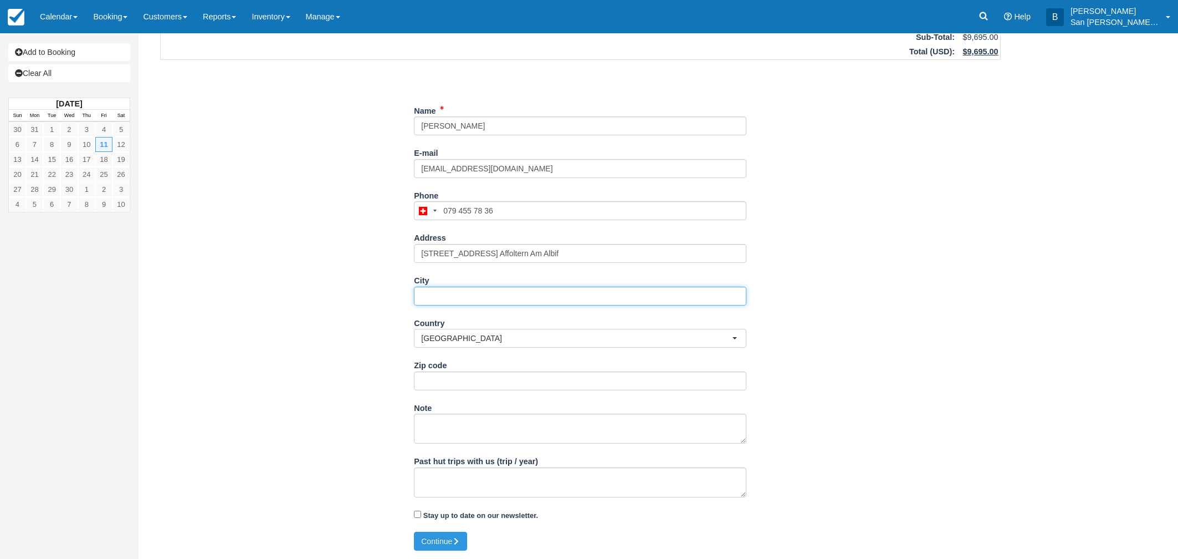
click at [437, 295] on input "City" at bounding box center [580, 295] width 332 height 19
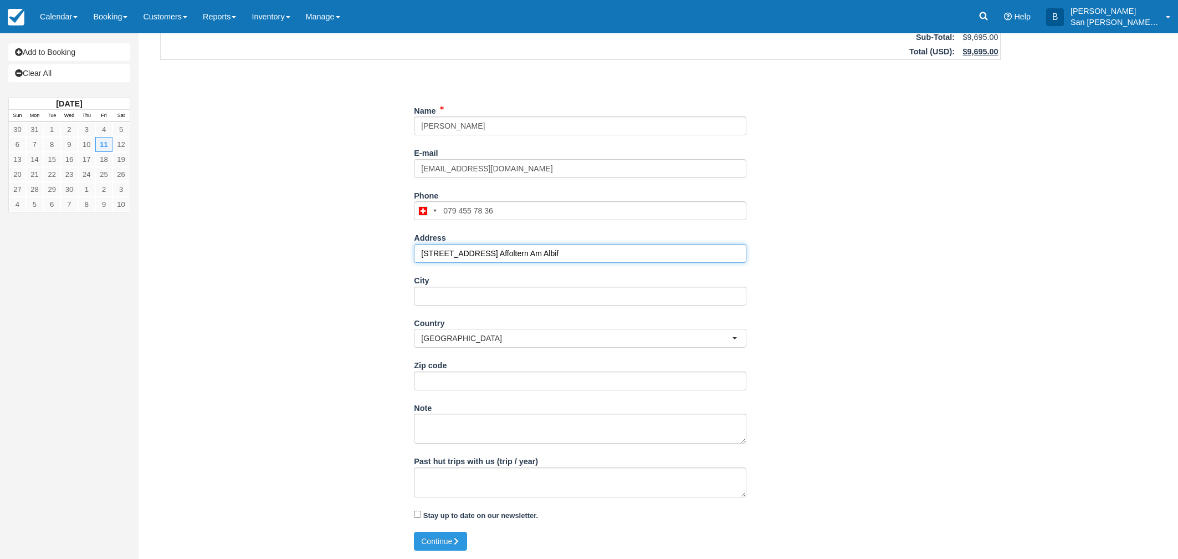
drag, startPoint x: 494, startPoint y: 254, endPoint x: 670, endPoint y: 253, distance: 176.8
click at [670, 253] on input "Sagistrasse 12 8910 Affoltern Am Albif" at bounding box center [580, 253] width 332 height 19
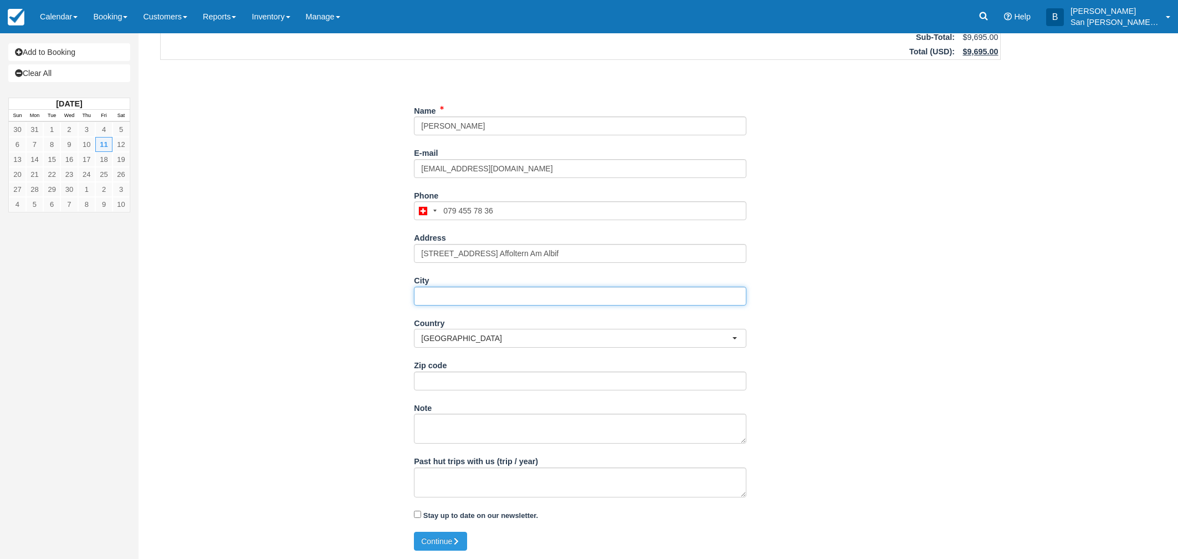
paste input "Affoltern Am Albif"
type input "Affoltern Am Albif"
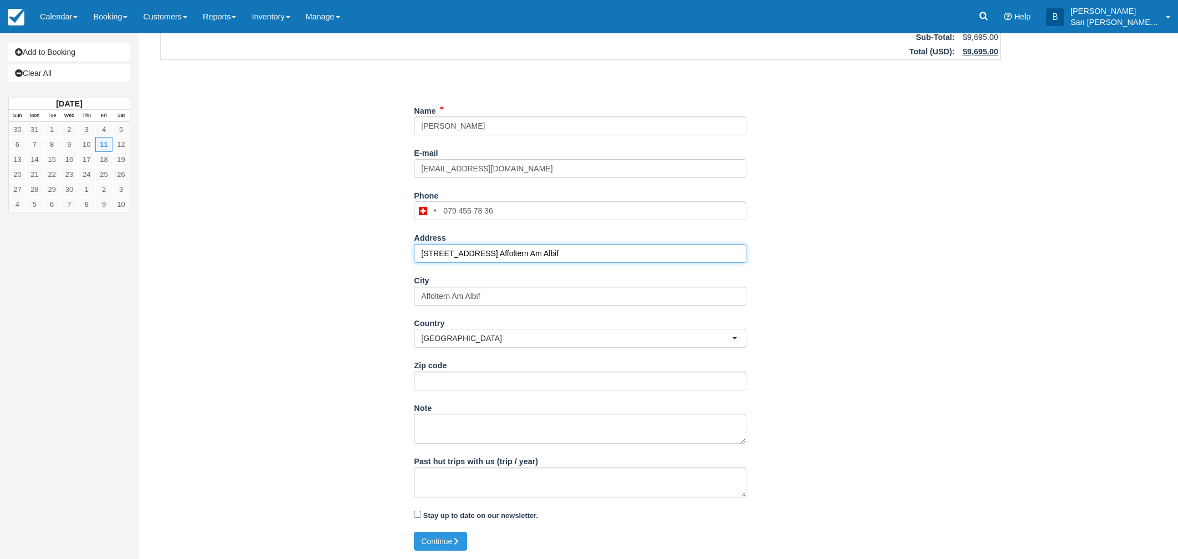
drag, startPoint x: 494, startPoint y: 254, endPoint x: 663, endPoint y: 254, distance: 169.6
click at [663, 254] on input "Sagistrasse 12 8910 Affoltern Am Albif" at bounding box center [580, 253] width 332 height 19
type input "Sagistrasse 12 8910"
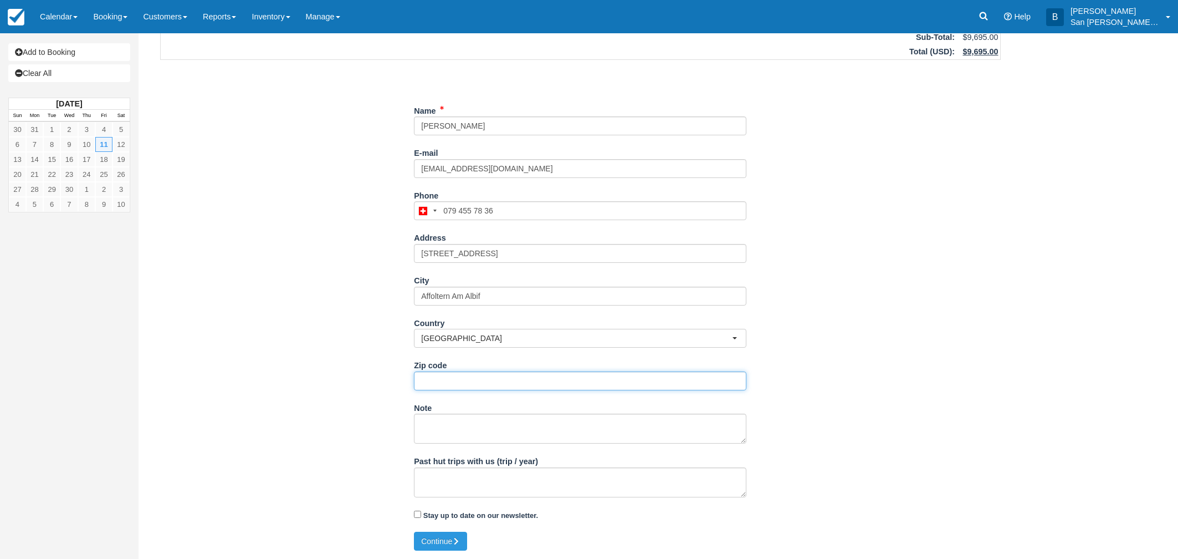
click at [458, 379] on input "Zip code" at bounding box center [580, 380] width 332 height 19
type input "8910"
drag, startPoint x: 474, startPoint y: 255, endPoint x: 657, endPoint y: 252, distance: 182.3
click at [657, 252] on input "Sagistrasse 12 8910" at bounding box center [580, 253] width 332 height 19
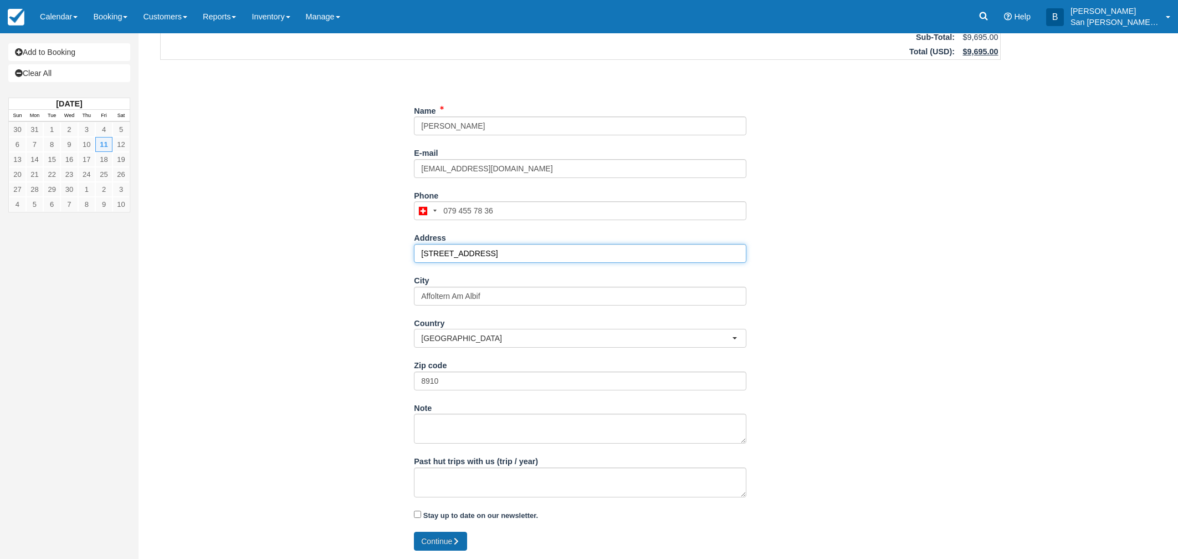
type input "Sagistrasse 12"
click at [448, 538] on button "Continue" at bounding box center [440, 540] width 53 height 19
type input "+41794557836"
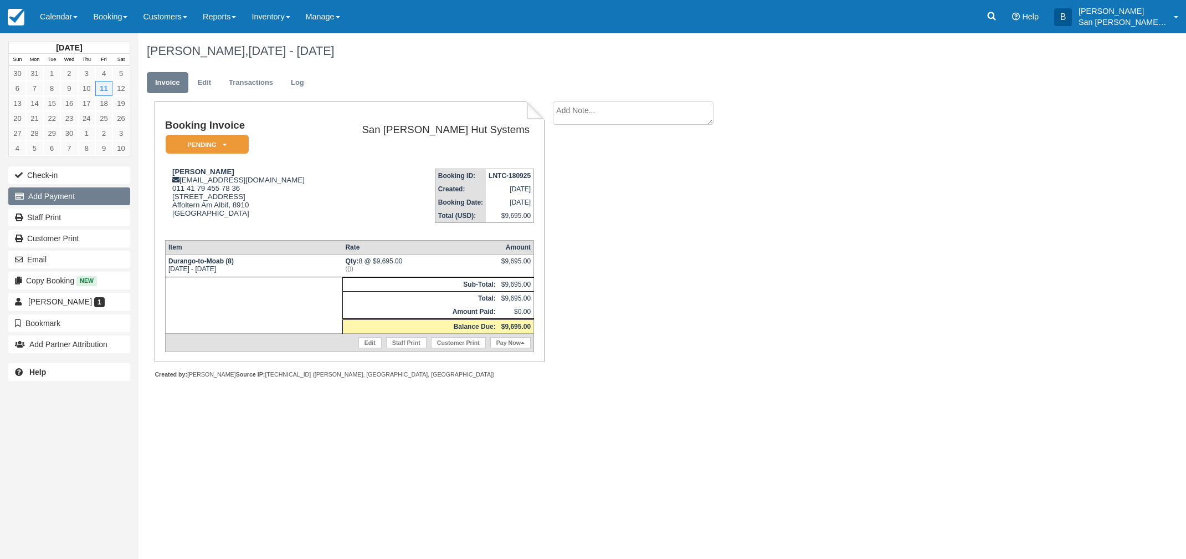
click at [76, 197] on button "Add Payment" at bounding box center [69, 196] width 122 height 18
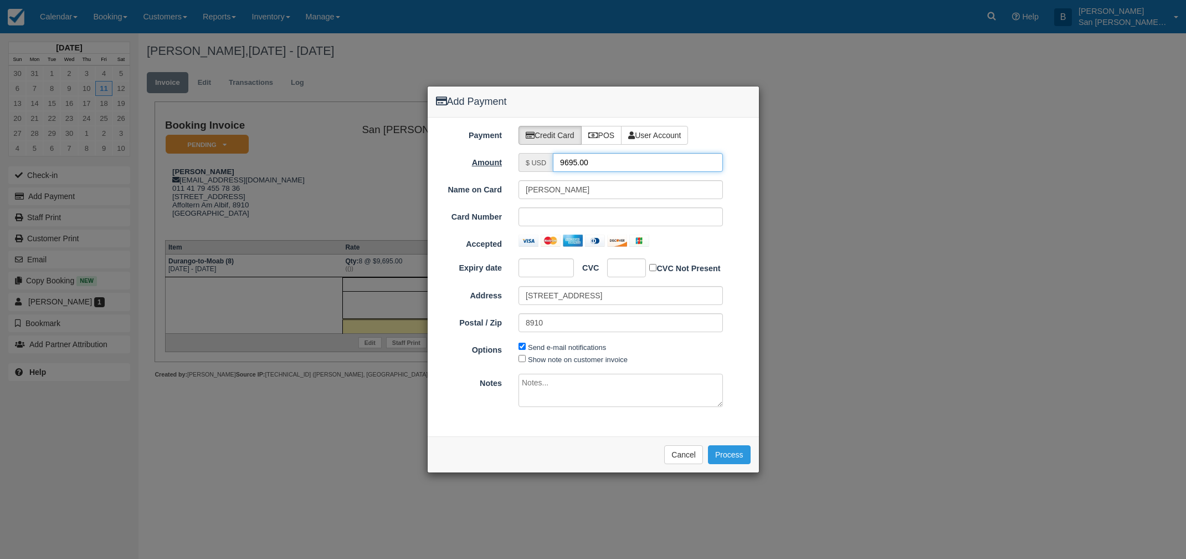
drag, startPoint x: 626, startPoint y: 165, endPoint x: 493, endPoint y: 161, distance: 133.6
click at [493, 161] on div "Amount $ USD 9695.00" at bounding box center [593, 162] width 331 height 19
type input "4847.50"
drag, startPoint x: 607, startPoint y: 193, endPoint x: 478, endPoint y: 187, distance: 129.2
click at [478, 187] on div "Name on Card Claude Frautschi" at bounding box center [593, 189] width 331 height 19
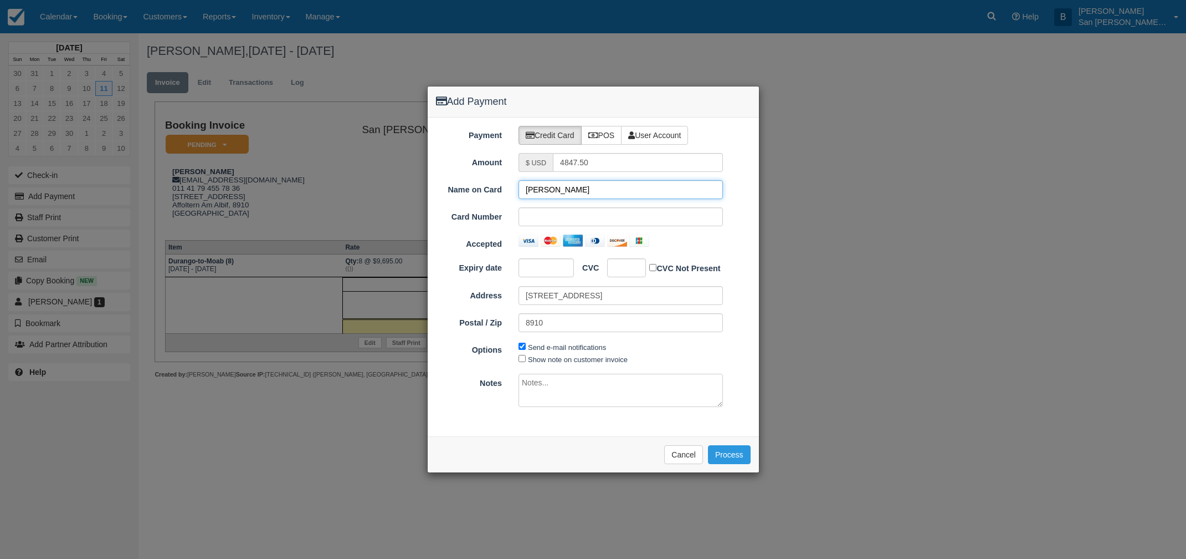
click at [544, 186] on input "Adrie Glattlie" at bounding box center [621, 189] width 204 height 19
type input "Adriean Glattlie"
click at [738, 457] on button "Process" at bounding box center [729, 454] width 43 height 19
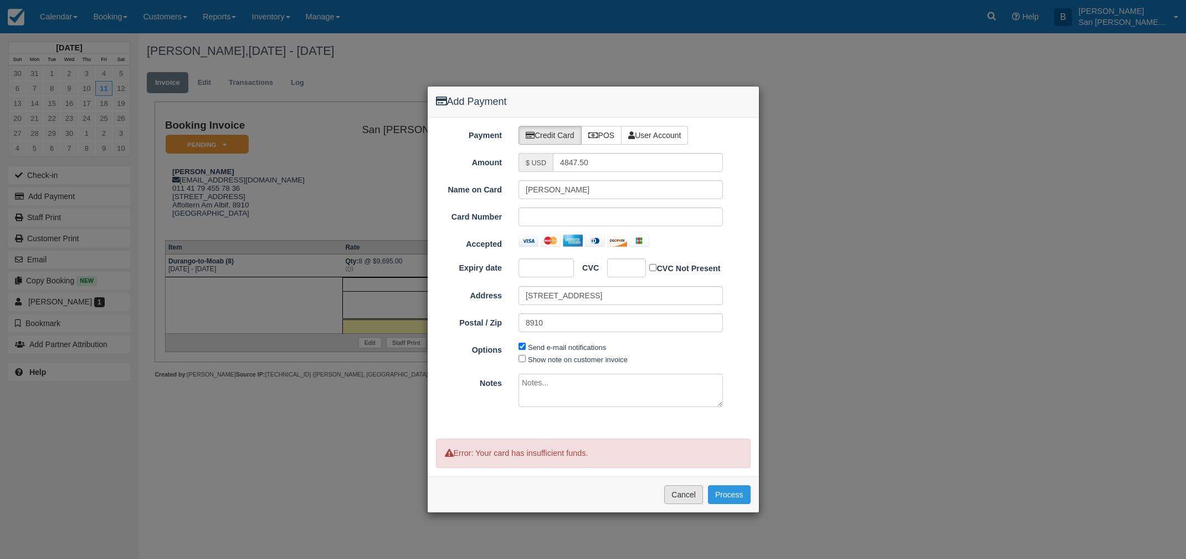
click at [678, 489] on button "Cancel" at bounding box center [683, 494] width 39 height 19
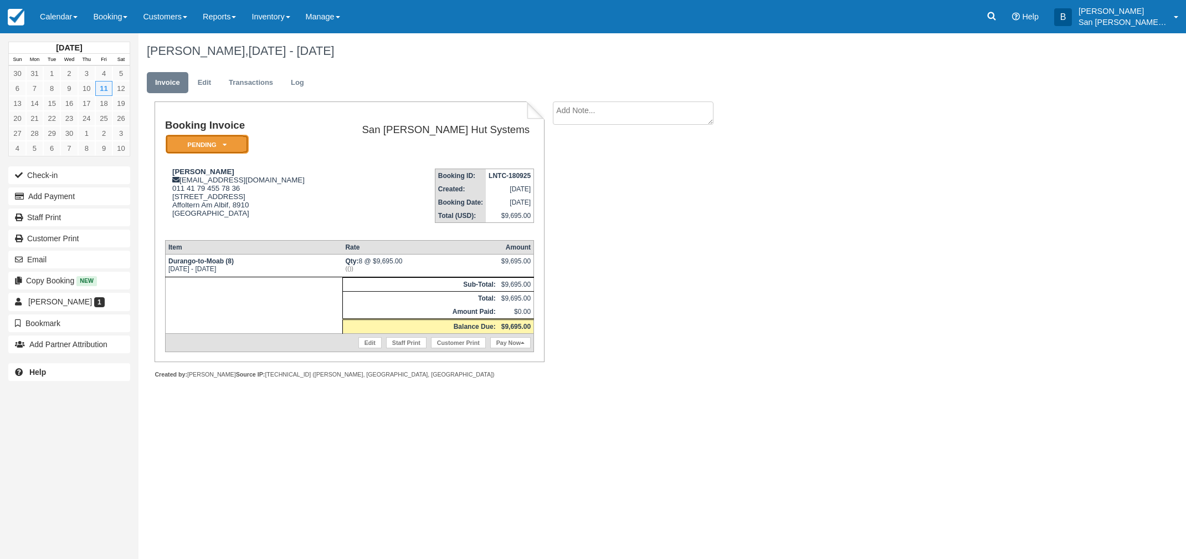
click at [214, 140] on em "Pending" at bounding box center [207, 144] width 83 height 19
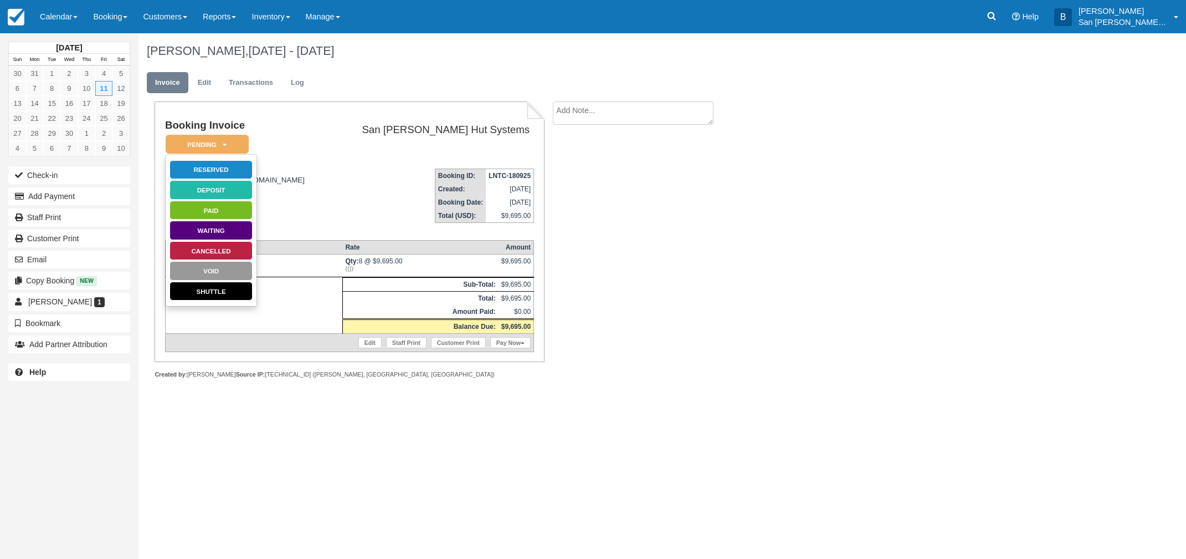
click at [728, 358] on div "Booking Invoice Pending   Reserved Deposit Paid Waiting Cancelled Void Shuttle …" at bounding box center [443, 251] width 609 height 301
click at [234, 434] on div "September 2026 Sun Mon Tue Wed Thu Fri Sat 30 31 1 2 3 4 5 6 7 8 9 10 11 12 13 …" at bounding box center [593, 295] width 1186 height 525
click at [327, 126] on h1 "Booking Invoice" at bounding box center [246, 126] width 163 height 12
click at [219, 143] on em "Pending" at bounding box center [207, 144] width 83 height 19
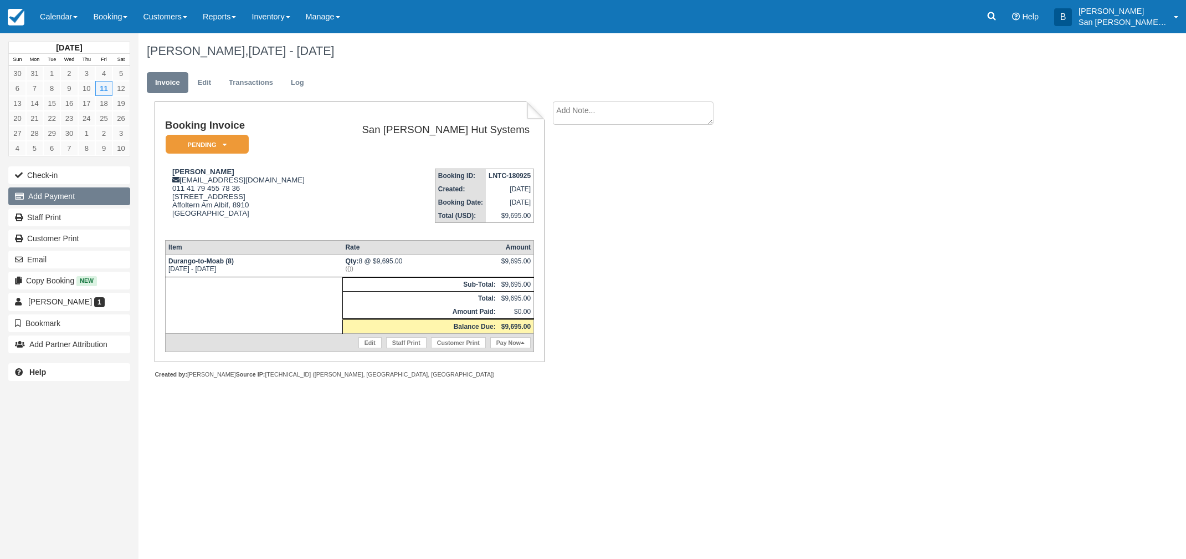
click at [57, 197] on button "Add Payment" at bounding box center [69, 196] width 122 height 18
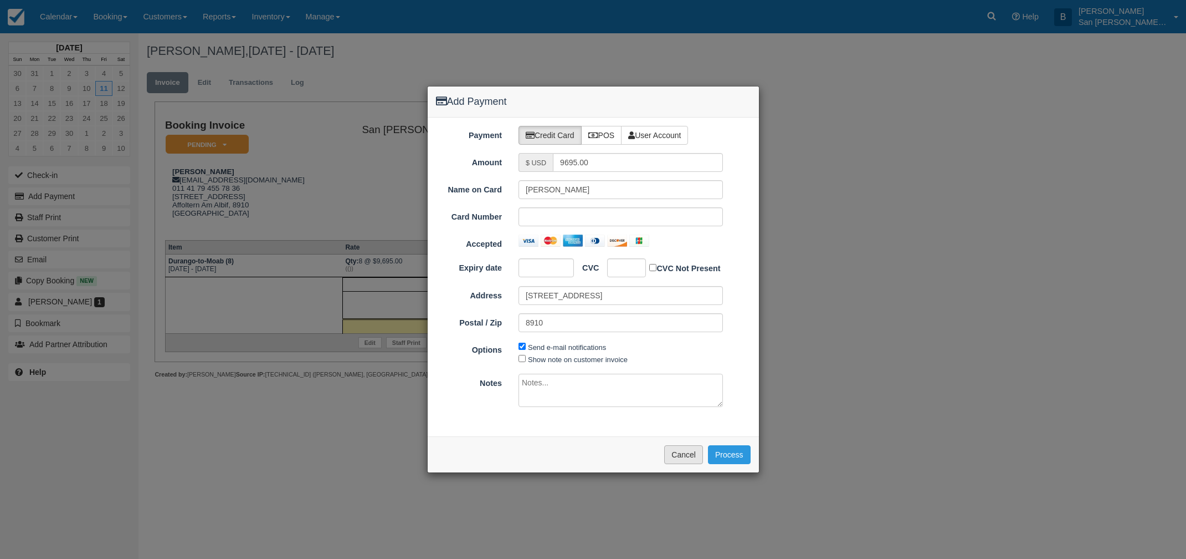
click at [678, 457] on button "Cancel" at bounding box center [683, 454] width 39 height 19
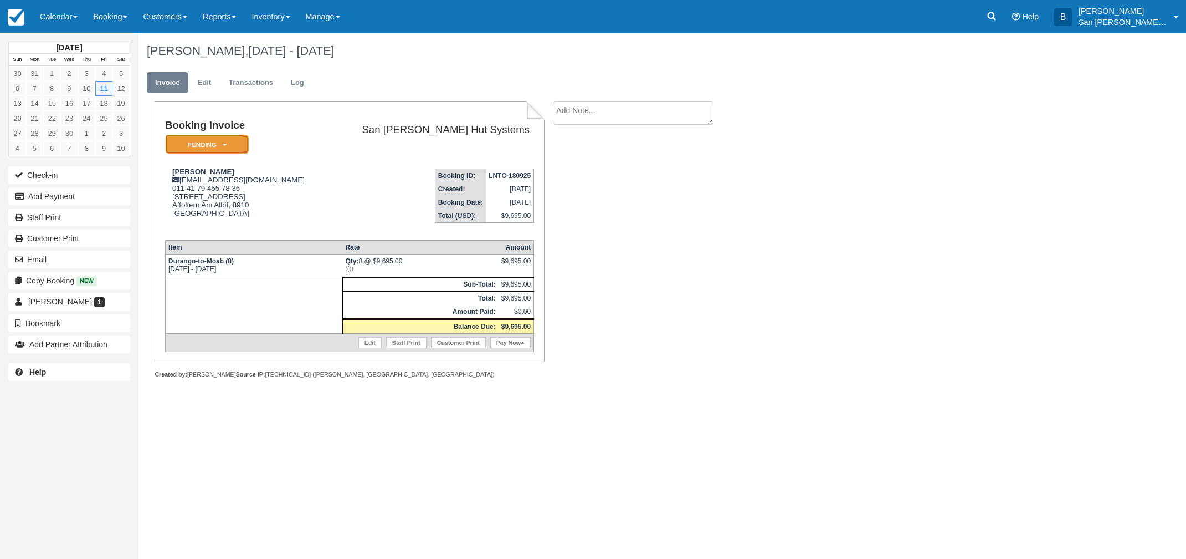
click at [203, 147] on em "Pending" at bounding box center [207, 144] width 83 height 19
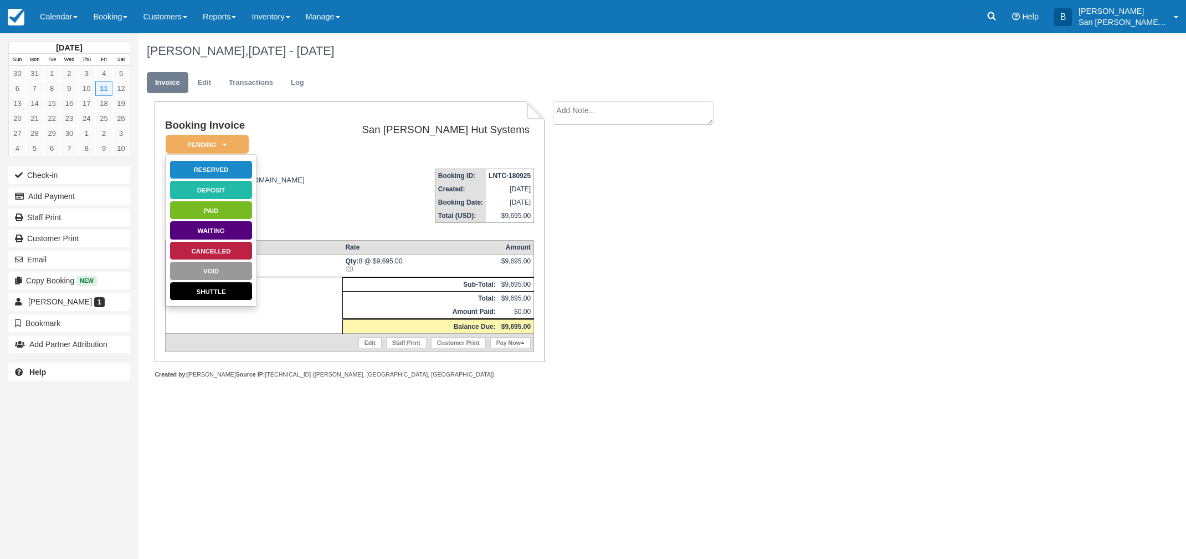
click at [444, 441] on div "September 2026 Sun Mon Tue Wed Thu Fri Sat 30 31 1 2 3 4 5 6 7 8 9 10 11 12 13 …" at bounding box center [593, 295] width 1186 height 525
click at [197, 138] on em "Pending" at bounding box center [207, 144] width 83 height 19
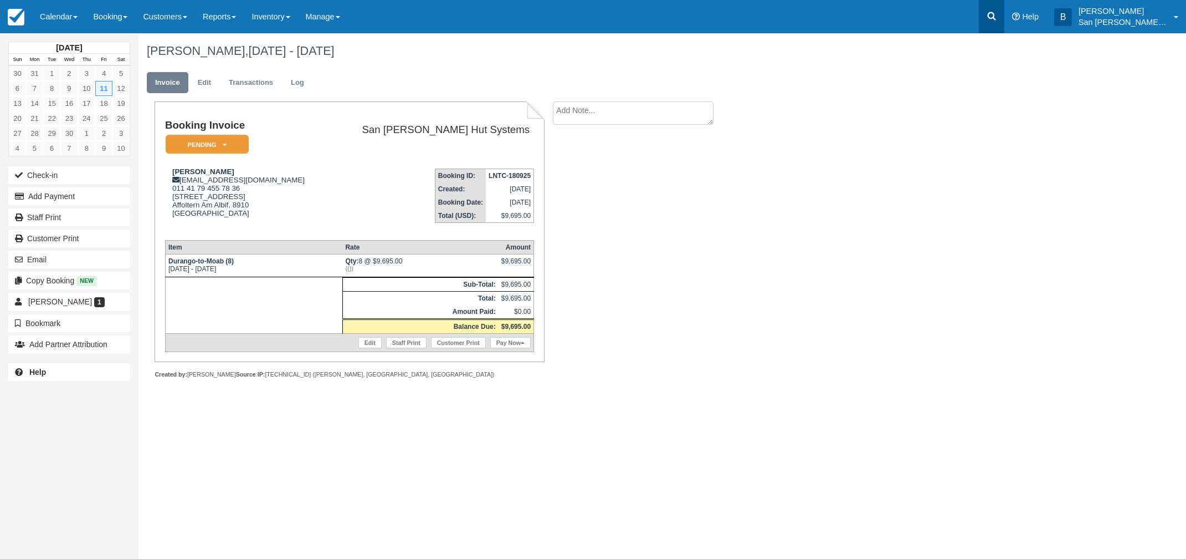
click at [993, 16] on link at bounding box center [991, 16] width 25 height 33
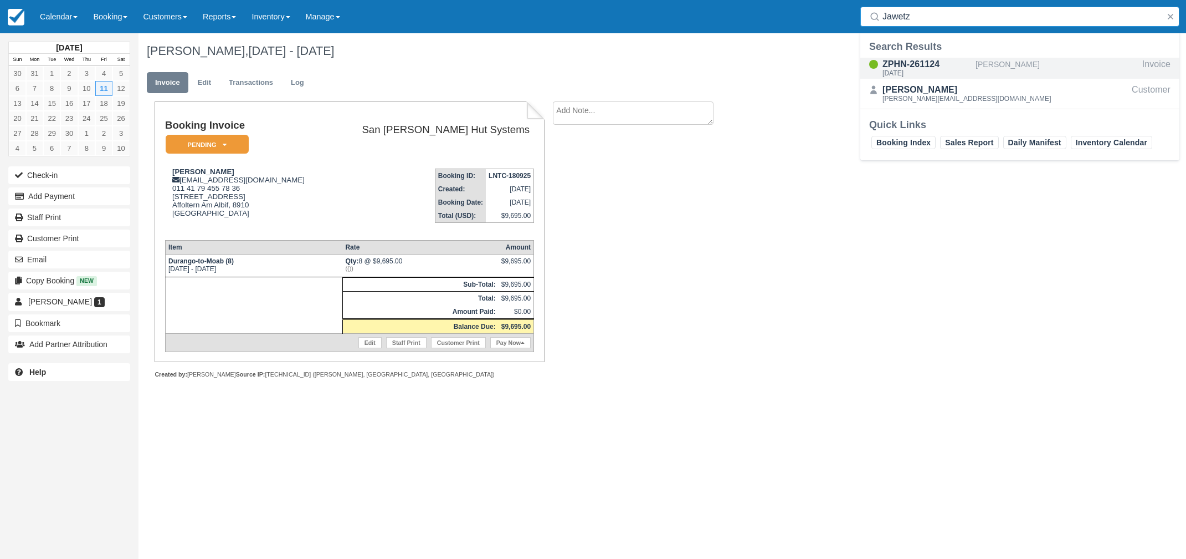
type input "Jawetz"
click at [902, 64] on div "ZPHN-261124" at bounding box center [927, 64] width 89 height 13
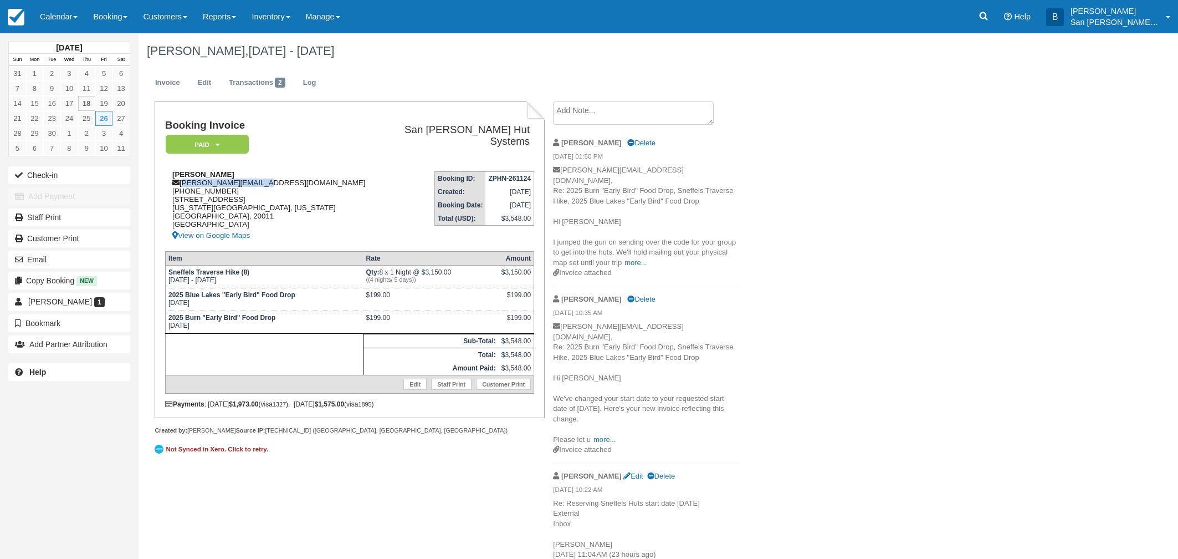
drag, startPoint x: 182, startPoint y: 181, endPoint x: 276, endPoint y: 180, distance: 94.2
click at [276, 180] on div "[PERSON_NAME] Jawetz [EMAIL_ADDRESS][DOMAIN_NAME] [PHONE_NUMBER] [STREET_ADDRES…" at bounding box center [273, 206] width 217 height 72
copy div "[PERSON_NAME][EMAIL_ADDRESS][DOMAIN_NAME]"
click at [996, 20] on link at bounding box center [983, 16] width 25 height 33
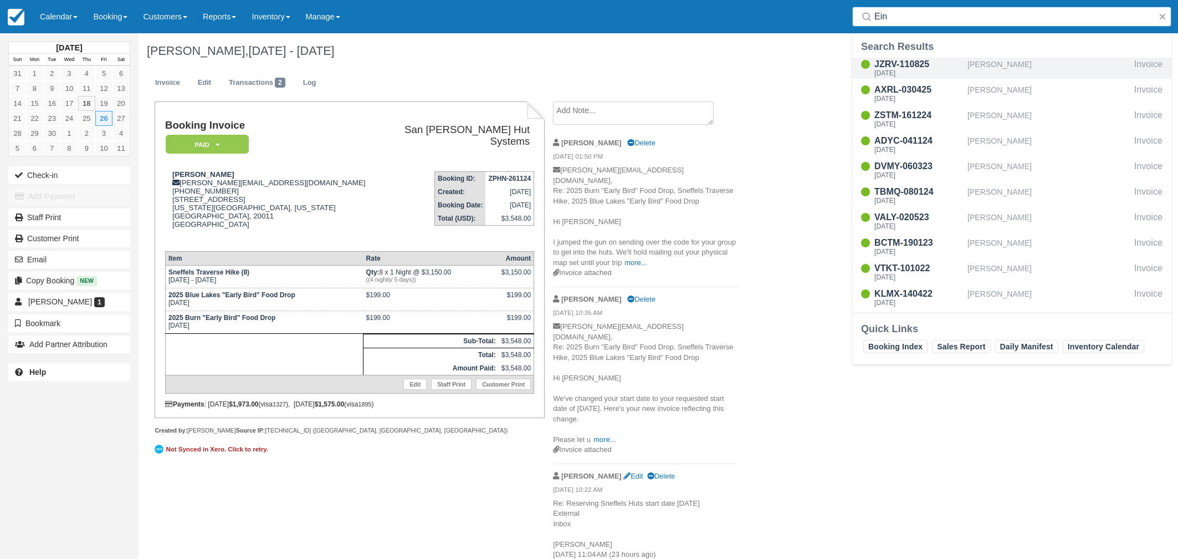
type input "Ein"
click at [892, 62] on div "JZRV-110825" at bounding box center [918, 64] width 89 height 13
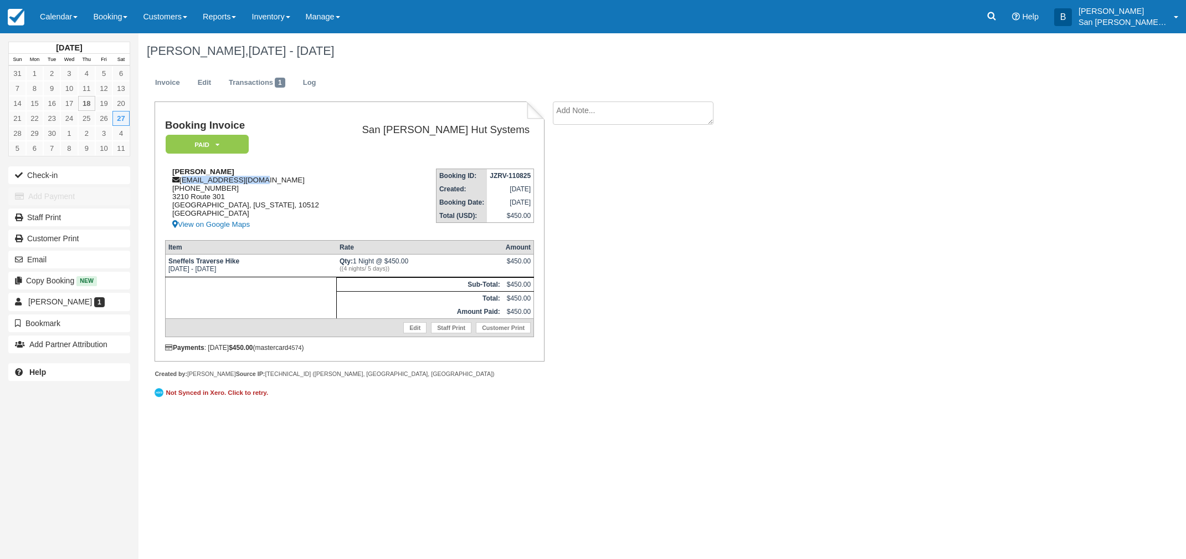
drag, startPoint x: 182, startPoint y: 182, endPoint x: 245, endPoint y: 184, distance: 63.2
click at [261, 183] on div "[PERSON_NAME] [EMAIL_ADDRESS][DOMAIN_NAME] [PHONE_NUMBER] [STREET_ADDRESS][US_S…" at bounding box center [251, 199] width 172 height 64
copy div "[EMAIL_ADDRESS][DOMAIN_NAME]"
click at [997, 14] on icon at bounding box center [991, 16] width 11 height 11
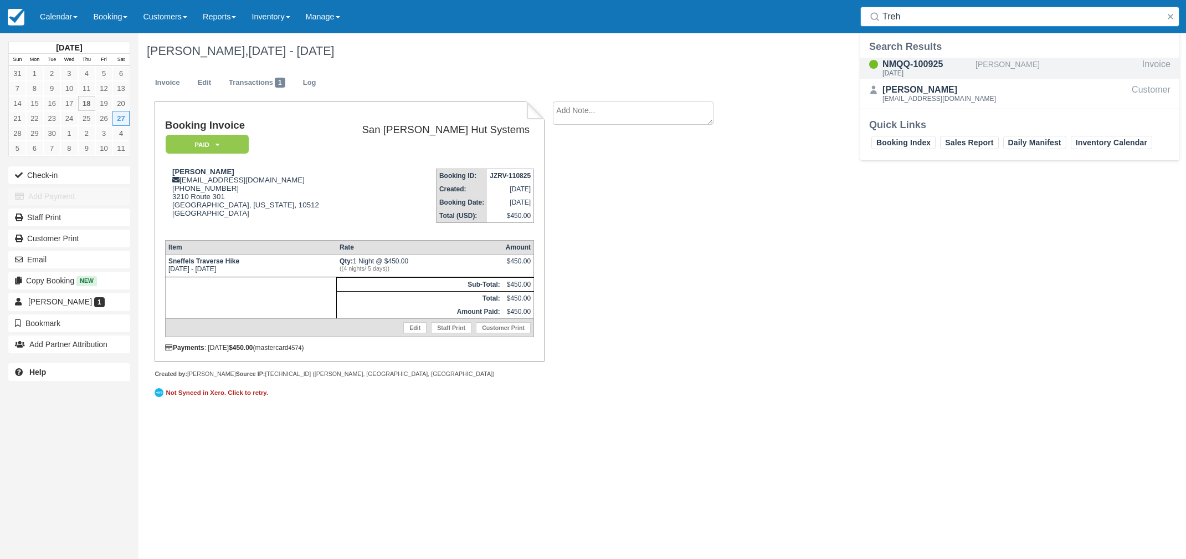
type input "Treh"
click at [899, 74] on div "[DATE]" at bounding box center [927, 73] width 89 height 7
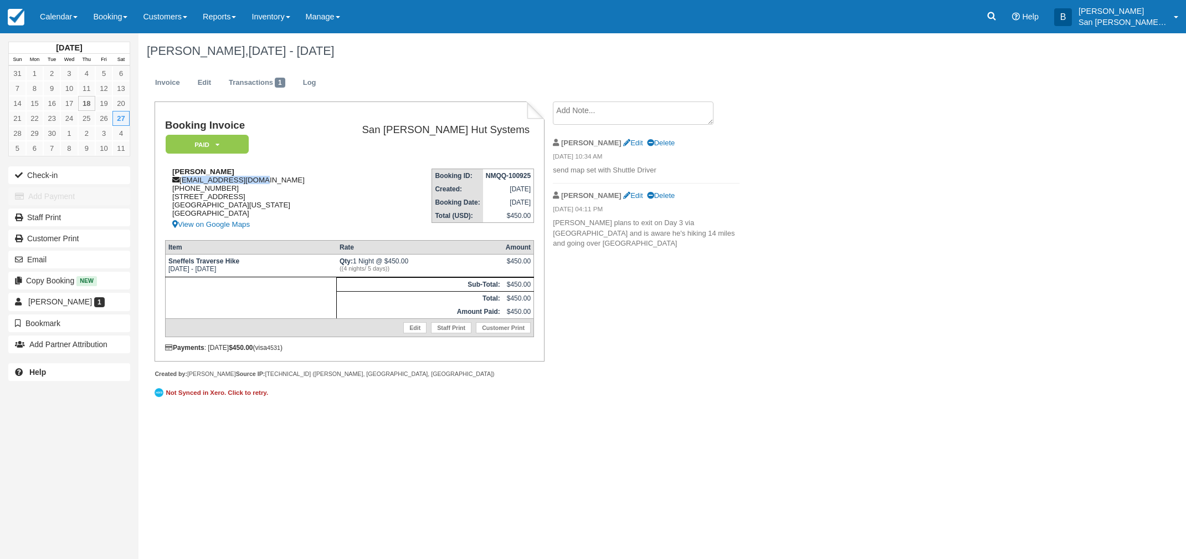
drag, startPoint x: 182, startPoint y: 182, endPoint x: 249, endPoint y: 182, distance: 67.6
click at [262, 182] on div "[PERSON_NAME] [EMAIL_ADDRESS][DOMAIN_NAME] [PHONE_NUMBER] [STREET_ADDRESS][US_S…" at bounding box center [246, 199] width 163 height 64
copy div "[EMAIL_ADDRESS][DOMAIN_NAME]"
click at [997, 15] on icon at bounding box center [991, 16] width 11 height 11
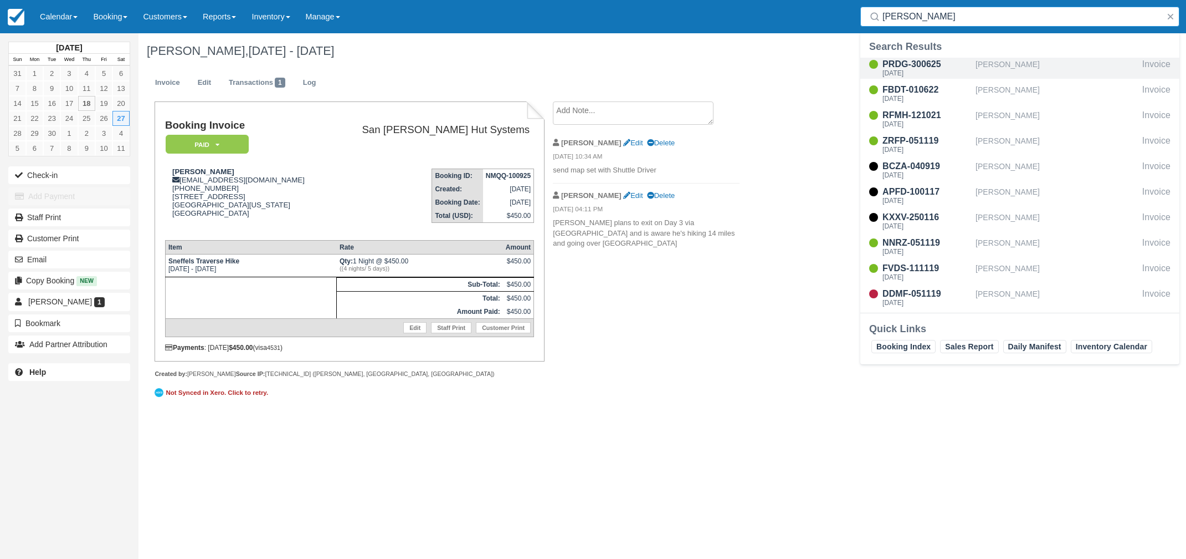
type input "[PERSON_NAME]"
click at [929, 68] on div "PRDG-300625" at bounding box center [927, 64] width 89 height 13
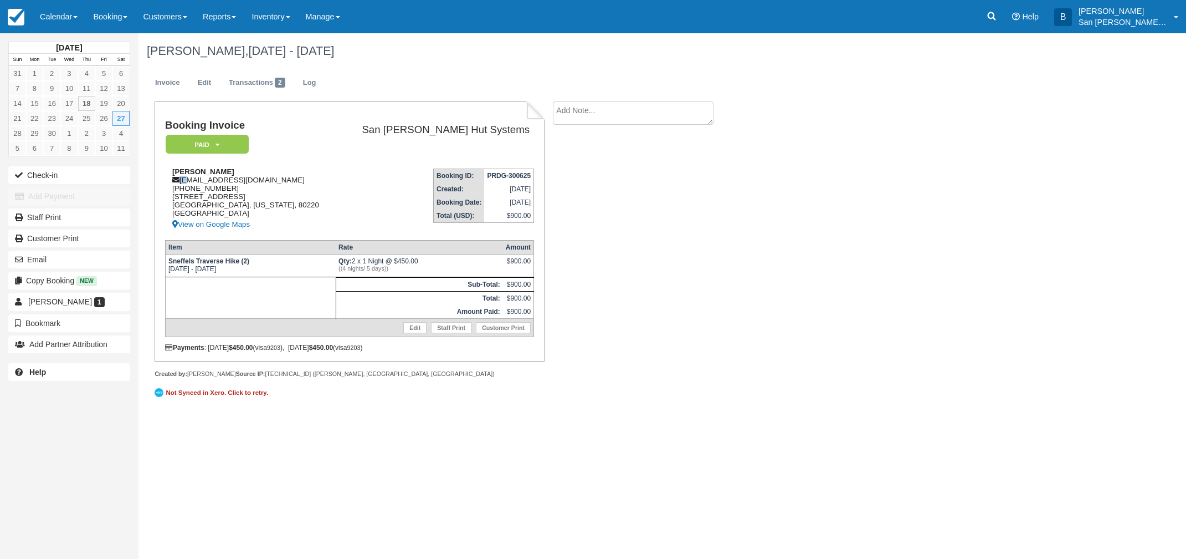
click at [185, 181] on div "[PERSON_NAME] [EMAIL_ADDRESS][DOMAIN_NAME] [PHONE_NUMBER] [STREET_ADDRESS][US_S…" at bounding box center [251, 199] width 172 height 64
drag, startPoint x: 303, startPoint y: 150, endPoint x: 211, endPoint y: 168, distance: 94.4
click at [303, 150] on td "Booking Invoice Paid   Pending Reserved Deposit Waiting Cancelled Shuttle" at bounding box center [251, 140] width 172 height 40
drag, startPoint x: 181, startPoint y: 181, endPoint x: 271, endPoint y: 181, distance: 89.8
click at [276, 181] on div "[PERSON_NAME] [EMAIL_ADDRESS][DOMAIN_NAME] [PHONE_NUMBER] [STREET_ADDRESS][US_S…" at bounding box center [251, 199] width 172 height 64
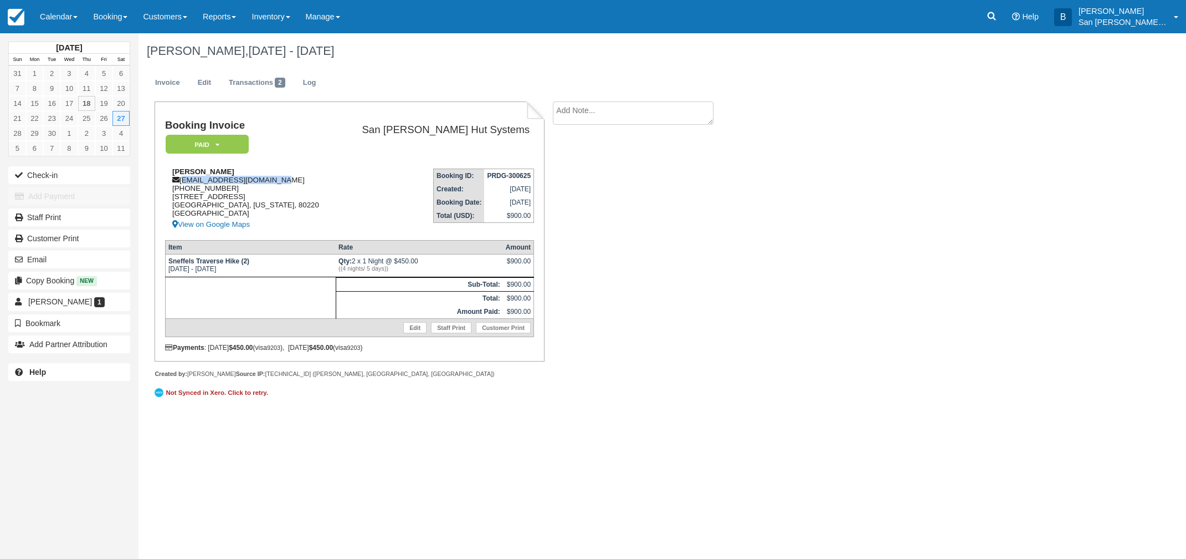
copy div "jefflikesclass@yahoo.com"
click at [995, 19] on icon at bounding box center [991, 16] width 11 height 11
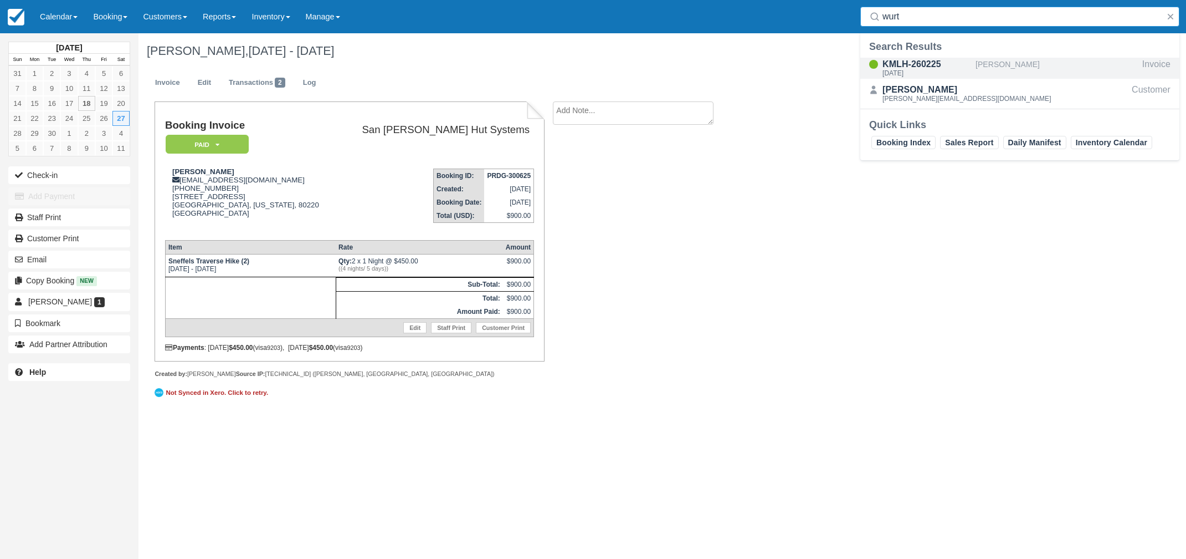
type input "wurt"
click at [897, 71] on div "[DATE]" at bounding box center [927, 73] width 89 height 7
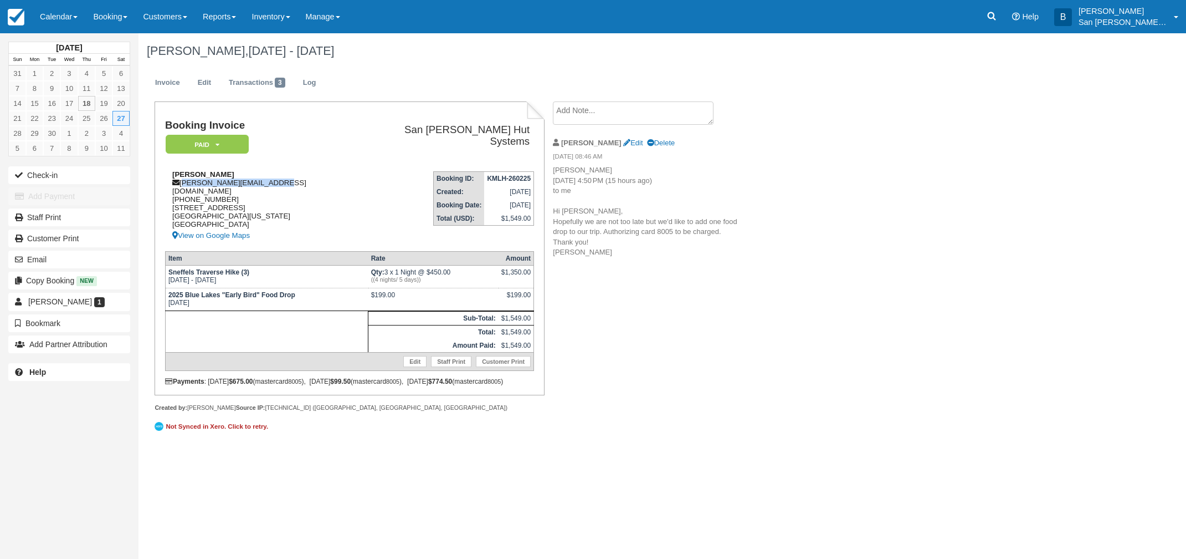
drag, startPoint x: 182, startPoint y: 180, endPoint x: 283, endPoint y: 182, distance: 100.9
click at [284, 181] on div "Katie Wurtzell katie.wurtzell@gmail.com 1 (201) 207-8947 3627 32nd St APT 2 San…" at bounding box center [263, 206] width 196 height 72
copy div "[PERSON_NAME][EMAIL_ADDRESS][DOMAIN_NAME]"
click at [992, 16] on link at bounding box center [991, 16] width 25 height 33
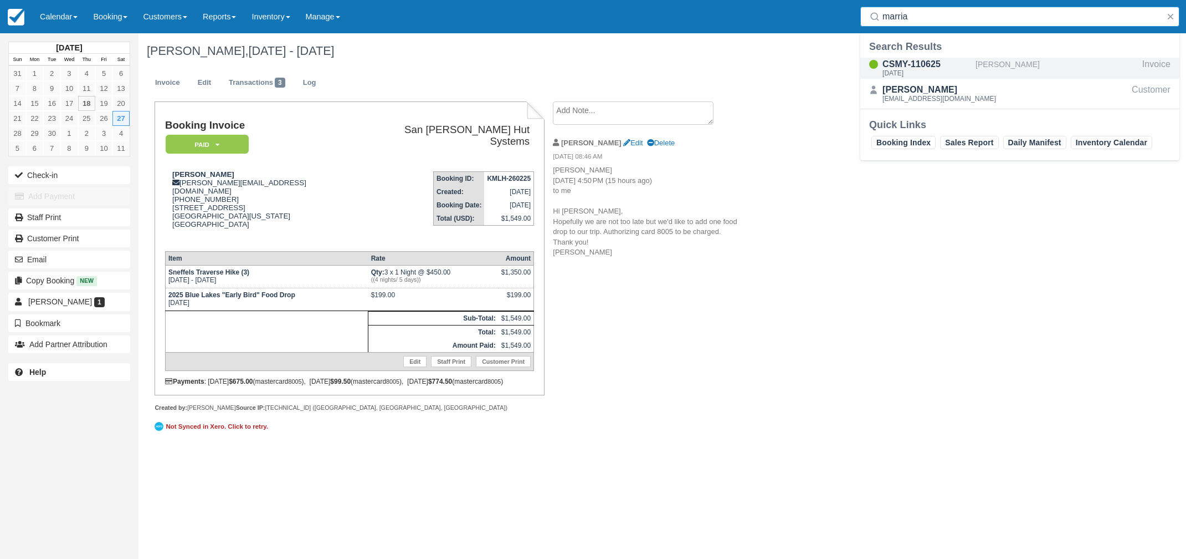
type input "marria"
click at [905, 65] on div "CSMY-110625" at bounding box center [927, 64] width 89 height 13
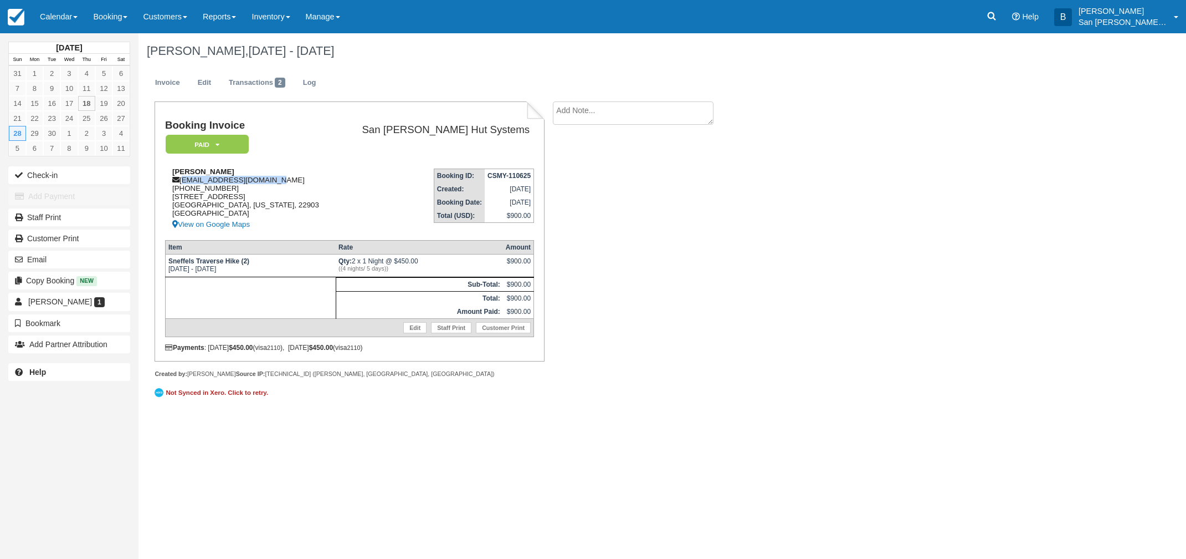
drag, startPoint x: 182, startPoint y: 180, endPoint x: 258, endPoint y: 182, distance: 75.9
click at [283, 182] on div "[PERSON_NAME] [EMAIL_ADDRESS][DOMAIN_NAME] [PHONE_NUMBER] [STREET_ADDRESS][US_S…" at bounding box center [251, 199] width 172 height 64
copy div "[EMAIL_ADDRESS][DOMAIN_NAME]"
click at [1003, 23] on link at bounding box center [991, 16] width 25 height 33
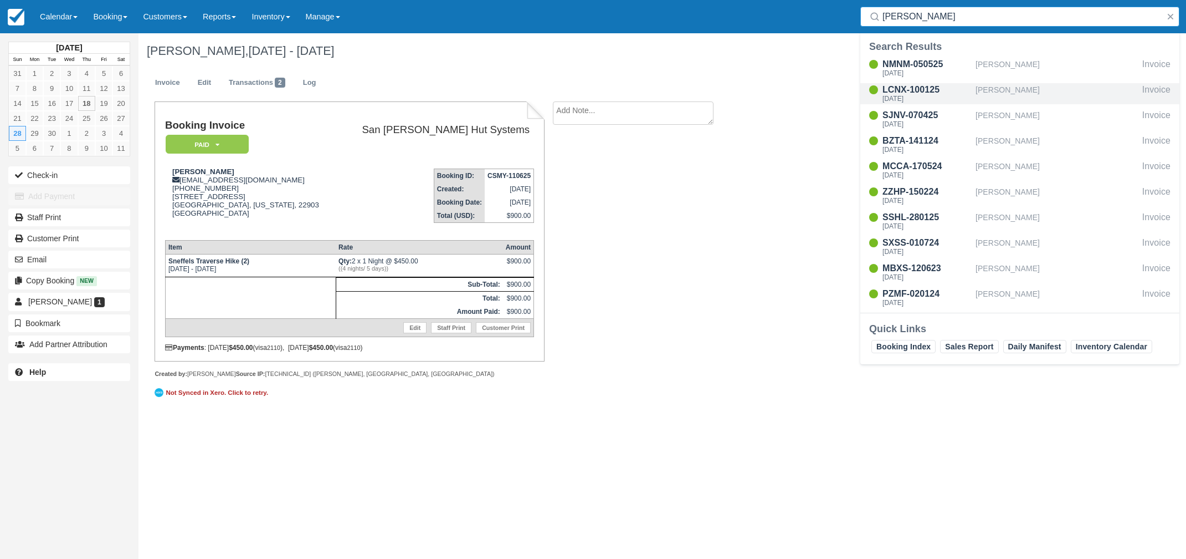
type input "[PERSON_NAME]"
click at [914, 97] on div "[DATE]" at bounding box center [927, 98] width 89 height 7
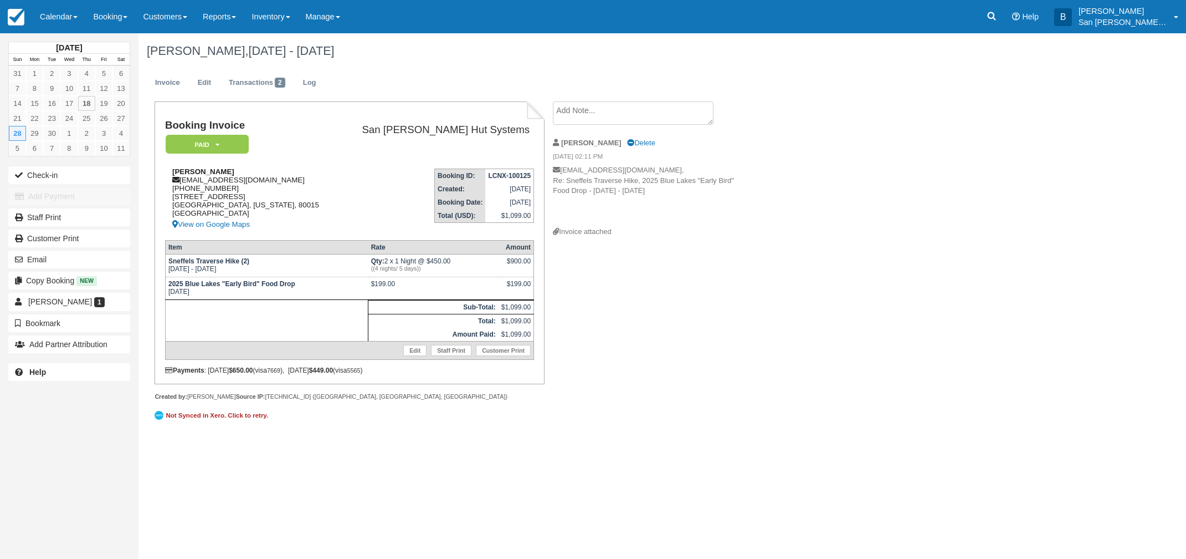
click at [185, 180] on div "Sarah Thomas sethomas1@smcm.edu 1 (970) 556-4781 17874 East Crestline Place Cen…" at bounding box center [251, 199] width 172 height 64
drag, startPoint x: 182, startPoint y: 180, endPoint x: 279, endPoint y: 178, distance: 96.4
click at [279, 178] on div "Sarah Thomas sethomas1@smcm.edu 1 (970) 556-4781 17874 East Crestline Place Cen…" at bounding box center [251, 199] width 172 height 64
copy div "sethomas1@smcm.edu"
click at [988, 19] on link at bounding box center [991, 16] width 25 height 33
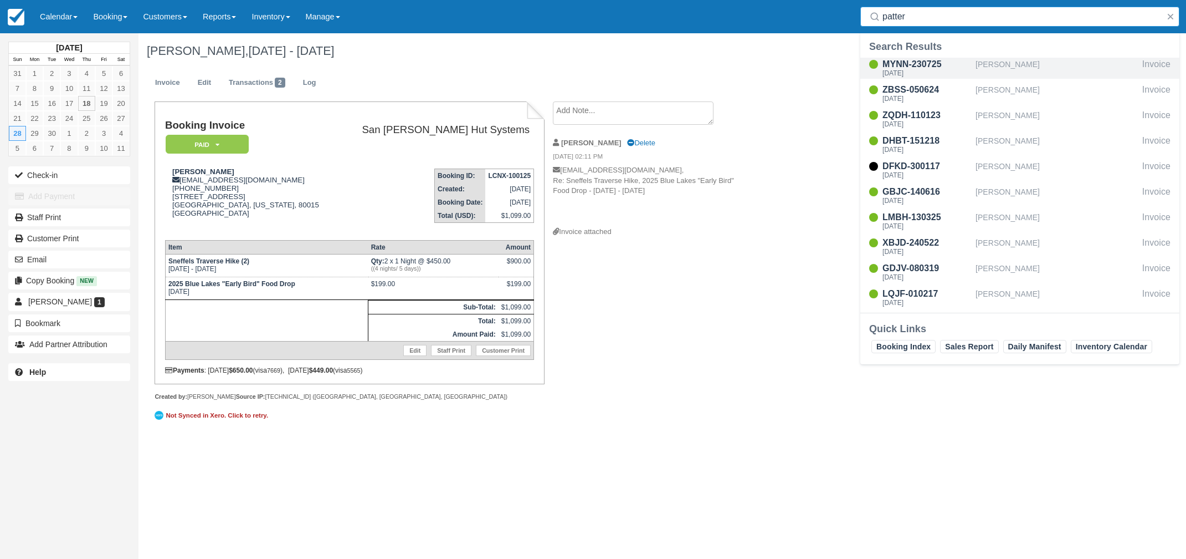
type input "patter"
click at [913, 71] on div "[DATE]" at bounding box center [927, 73] width 89 height 7
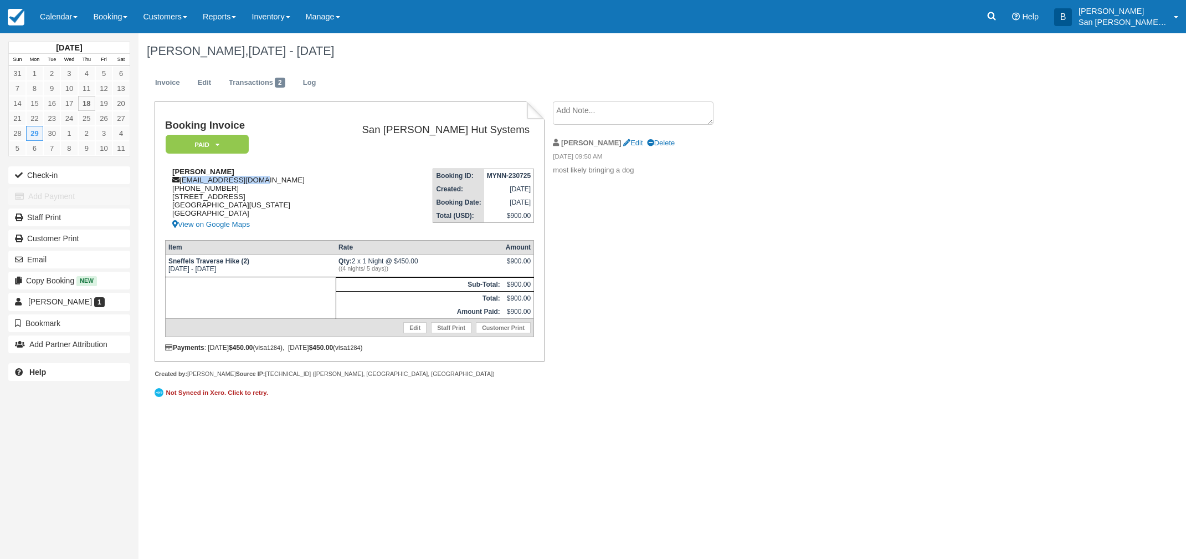
drag, startPoint x: 183, startPoint y: 181, endPoint x: 273, endPoint y: 183, distance: 89.8
click at [273, 183] on div "[PERSON_NAME] [EMAIL_ADDRESS][DOMAIN_NAME] [PHONE_NUMBER] [STREET_ADDRESS][US_S…" at bounding box center [246, 199] width 163 height 64
copy div "[EMAIL_ADDRESS][DOMAIN_NAME]"
click at [1005, 17] on link at bounding box center [991, 16] width 25 height 33
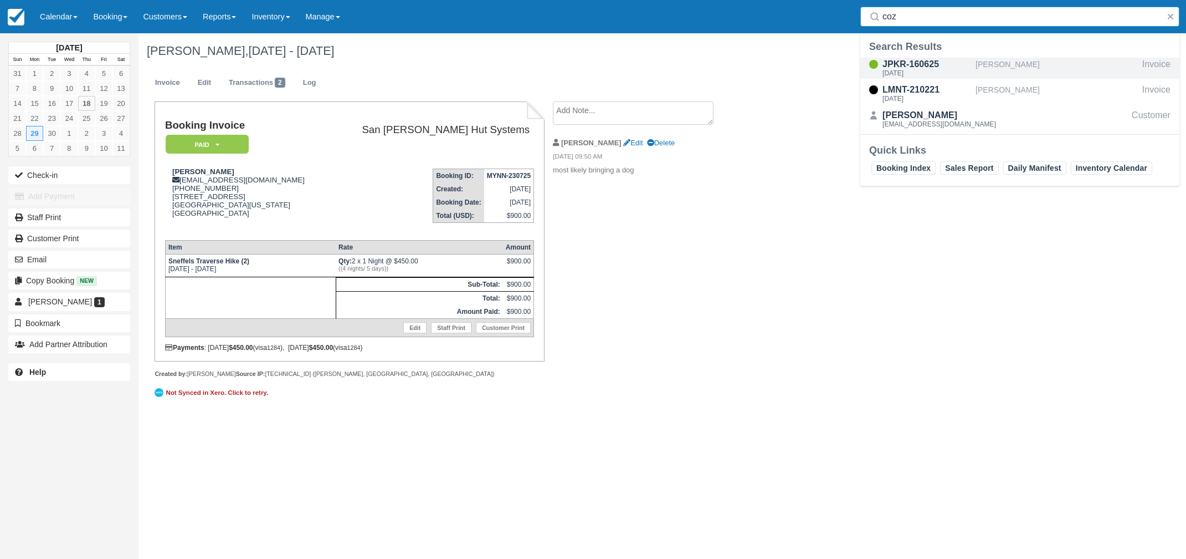
type input "coz"
click at [915, 68] on div "JPKR-160625" at bounding box center [927, 64] width 89 height 13
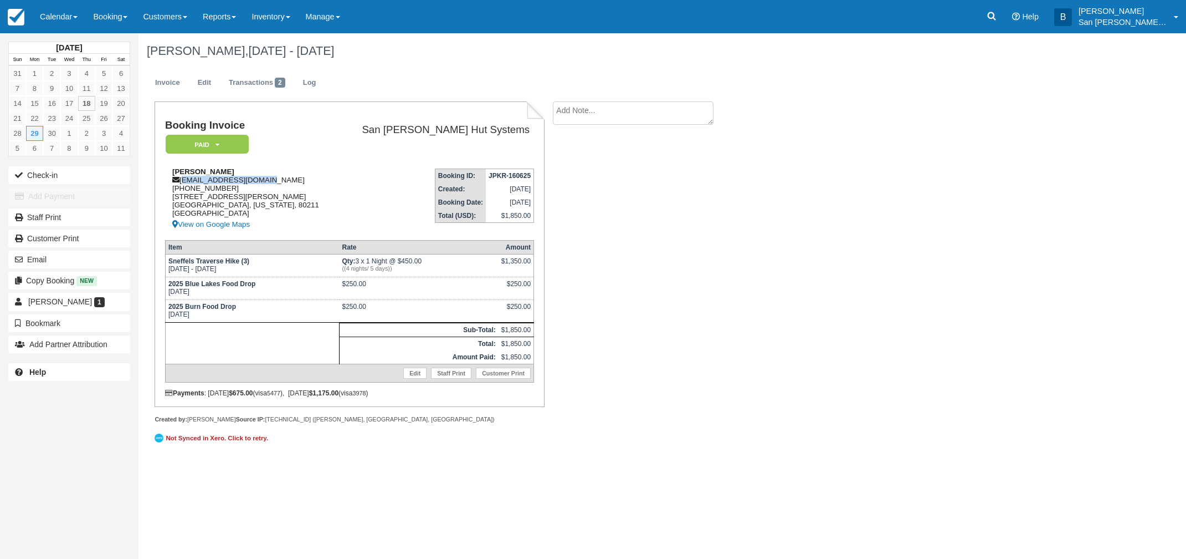
drag, startPoint x: 182, startPoint y: 181, endPoint x: 234, endPoint y: 181, distance: 52.1
click at [280, 181] on div "[PERSON_NAME] [EMAIL_ADDRESS][DOMAIN_NAME] [PHONE_NUMBER] [STREET_ADDRESS][PERS…" at bounding box center [251, 199] width 172 height 64
copy div "[EMAIL_ADDRESS][DOMAIN_NAME]"
click at [996, 19] on icon at bounding box center [992, 16] width 8 height 8
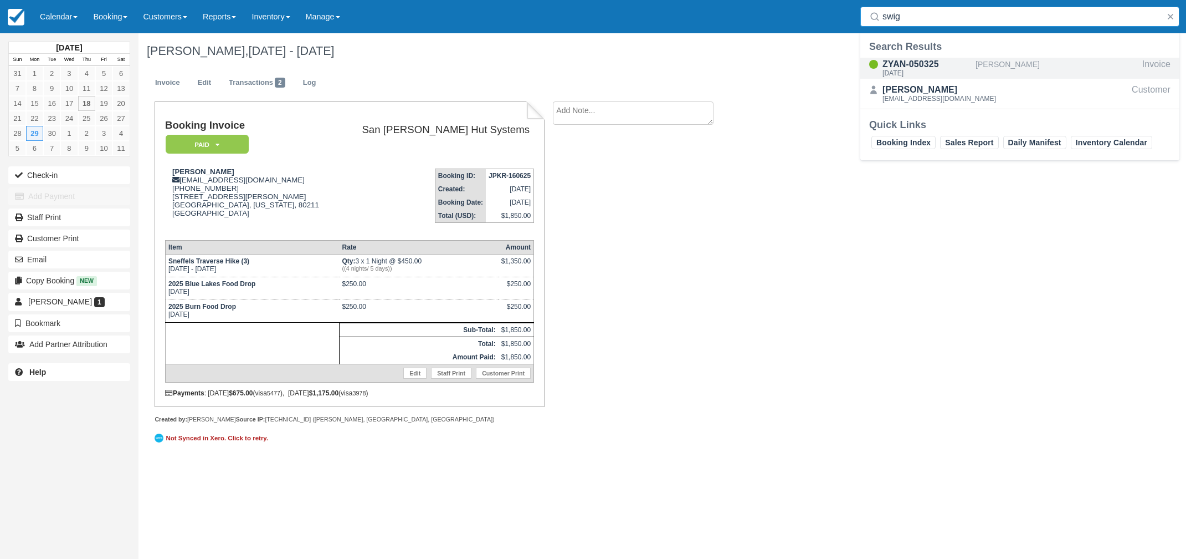
type input "swig"
click at [903, 69] on div "ZYAN-050325 [DATE]" at bounding box center [927, 68] width 89 height 21
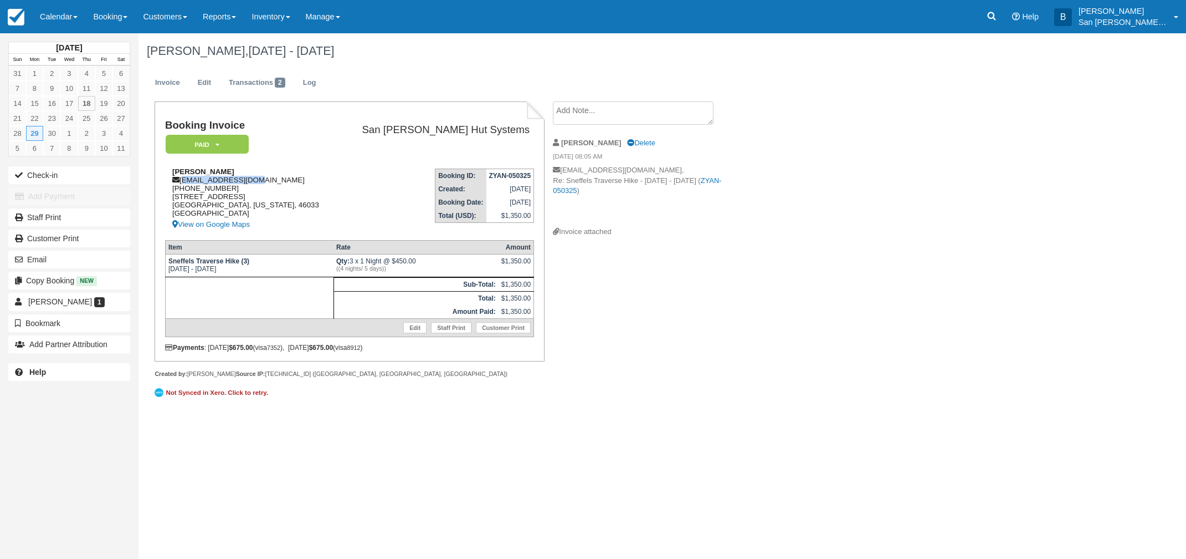
drag, startPoint x: 183, startPoint y: 181, endPoint x: 254, endPoint y: 182, distance: 70.9
click at [254, 182] on div "[PERSON_NAME] [PERSON_NAME][EMAIL_ADDRESS][DOMAIN_NAME] [PHONE_NUMBER] [STREET_…" at bounding box center [251, 199] width 172 height 64
copy div "[EMAIL_ADDRESS][DOMAIN_NAME]"
click at [121, 16] on link "Booking" at bounding box center [110, 16] width 50 height 33
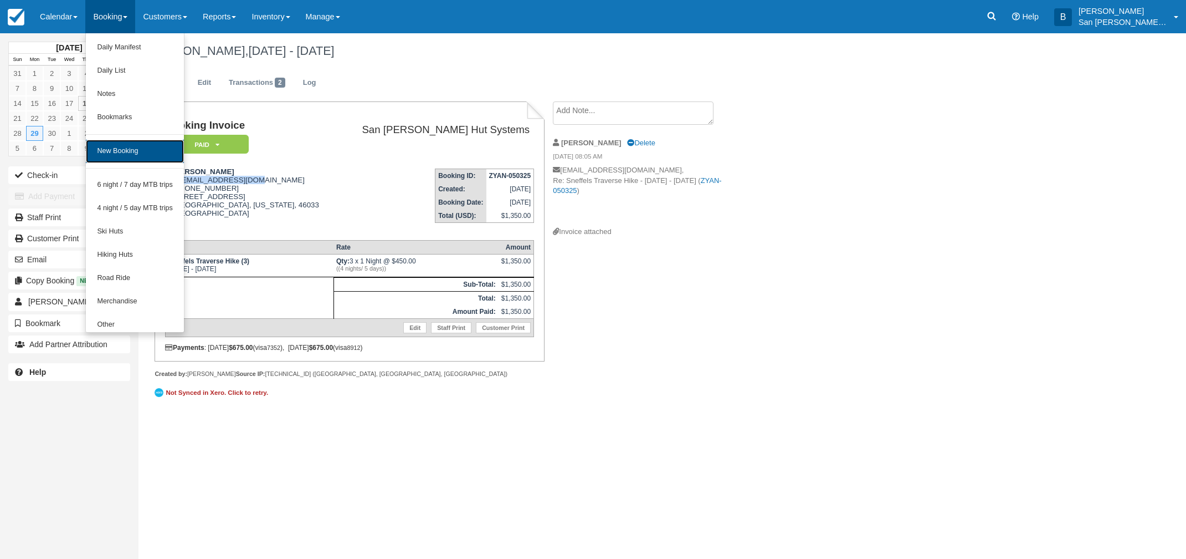
click at [130, 147] on link "New Booking" at bounding box center [135, 151] width 98 height 23
